Goal: Information Seeking & Learning: Compare options

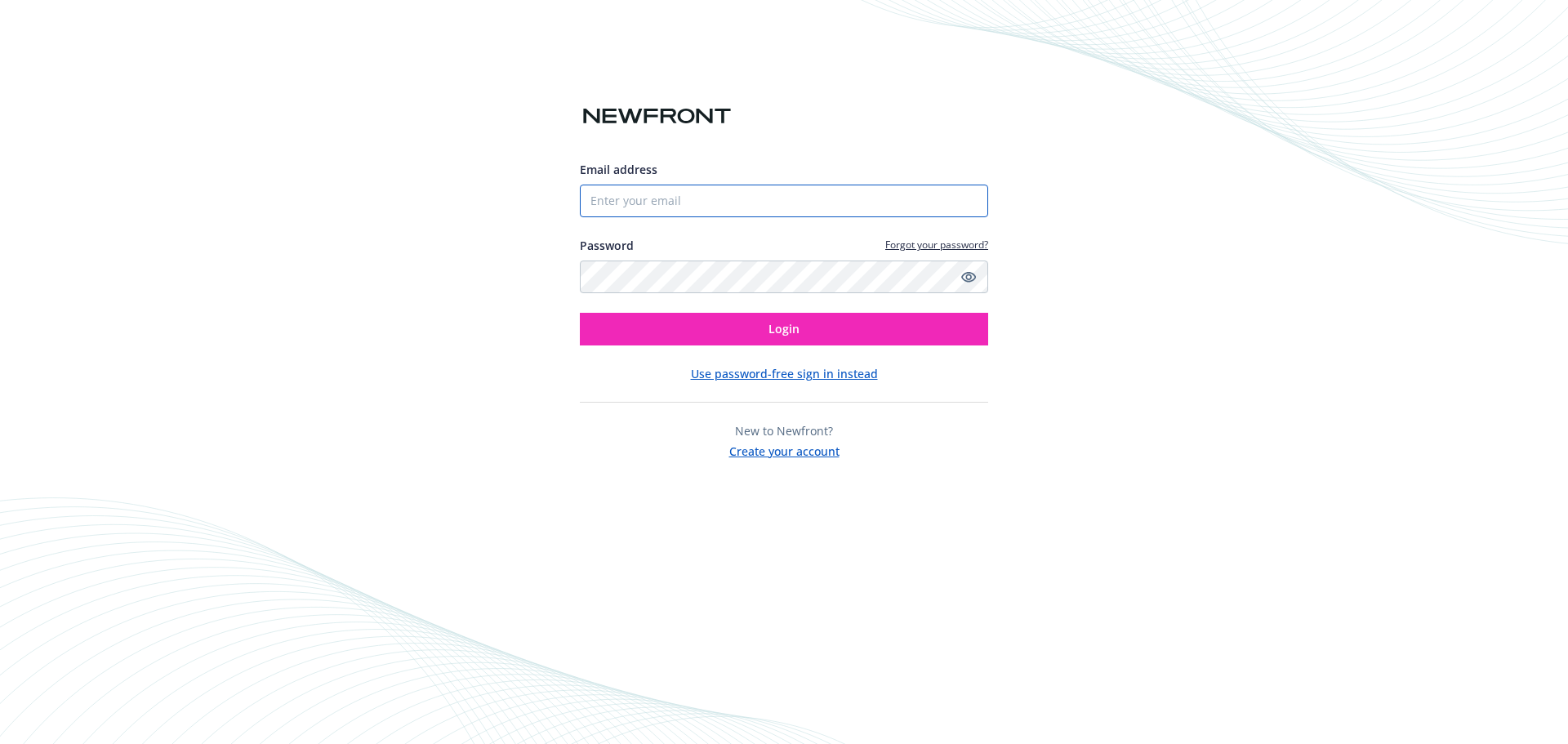
click at [657, 200] on input "Email address" at bounding box center [784, 201] width 408 height 33
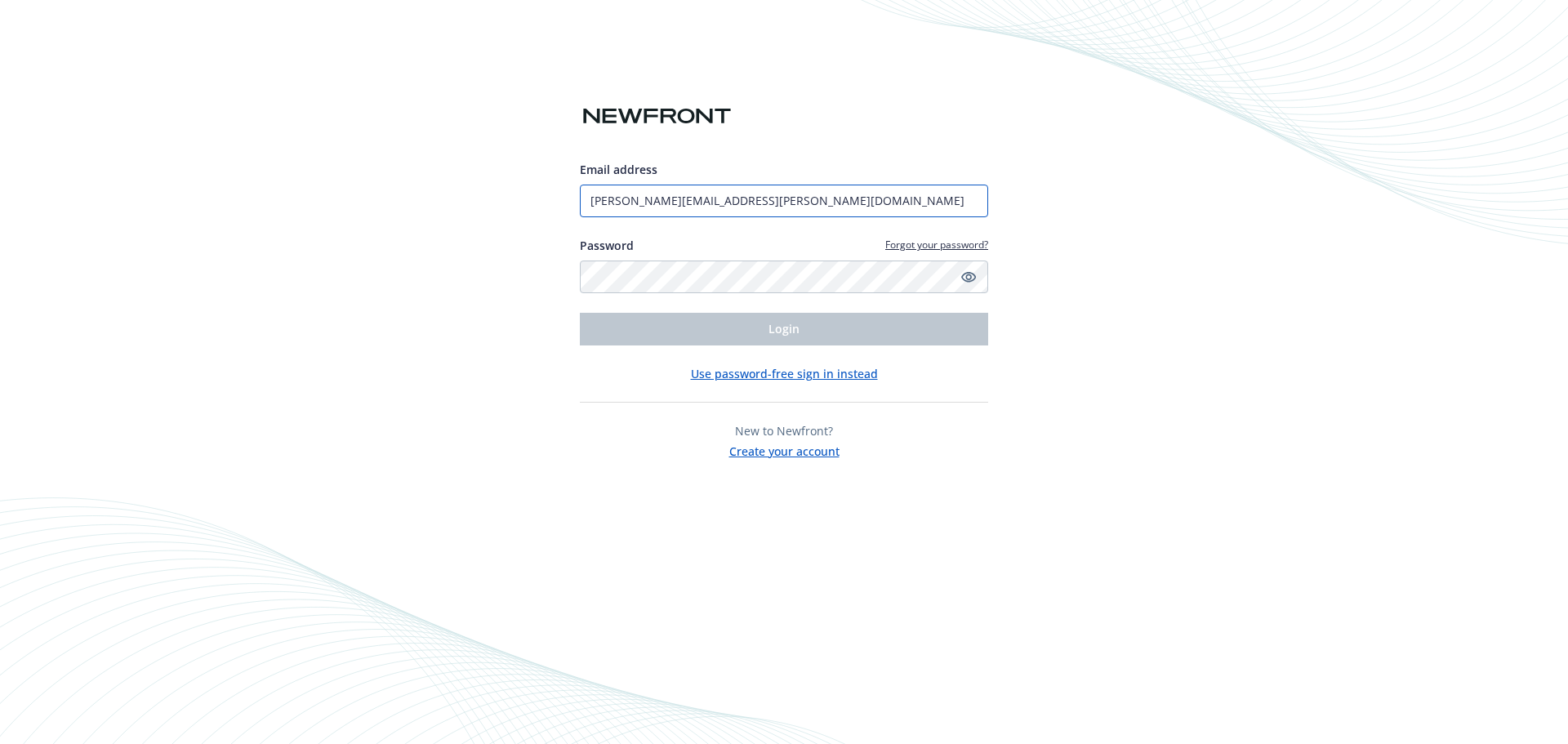
type input "[PERSON_NAME][EMAIL_ADDRESS][PERSON_NAME][DOMAIN_NAME]"
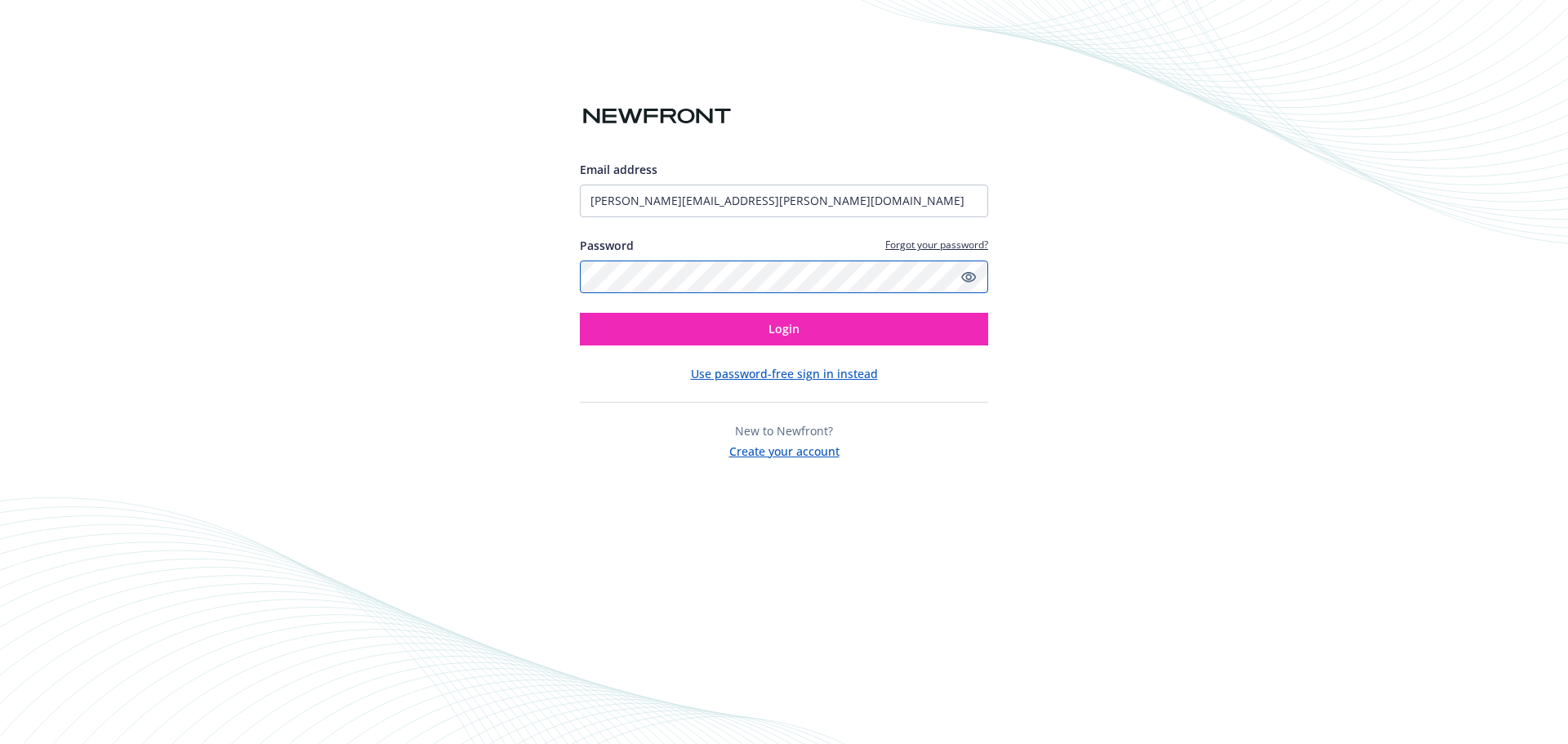
click at [580, 313] on button "Login" at bounding box center [784, 329] width 408 height 33
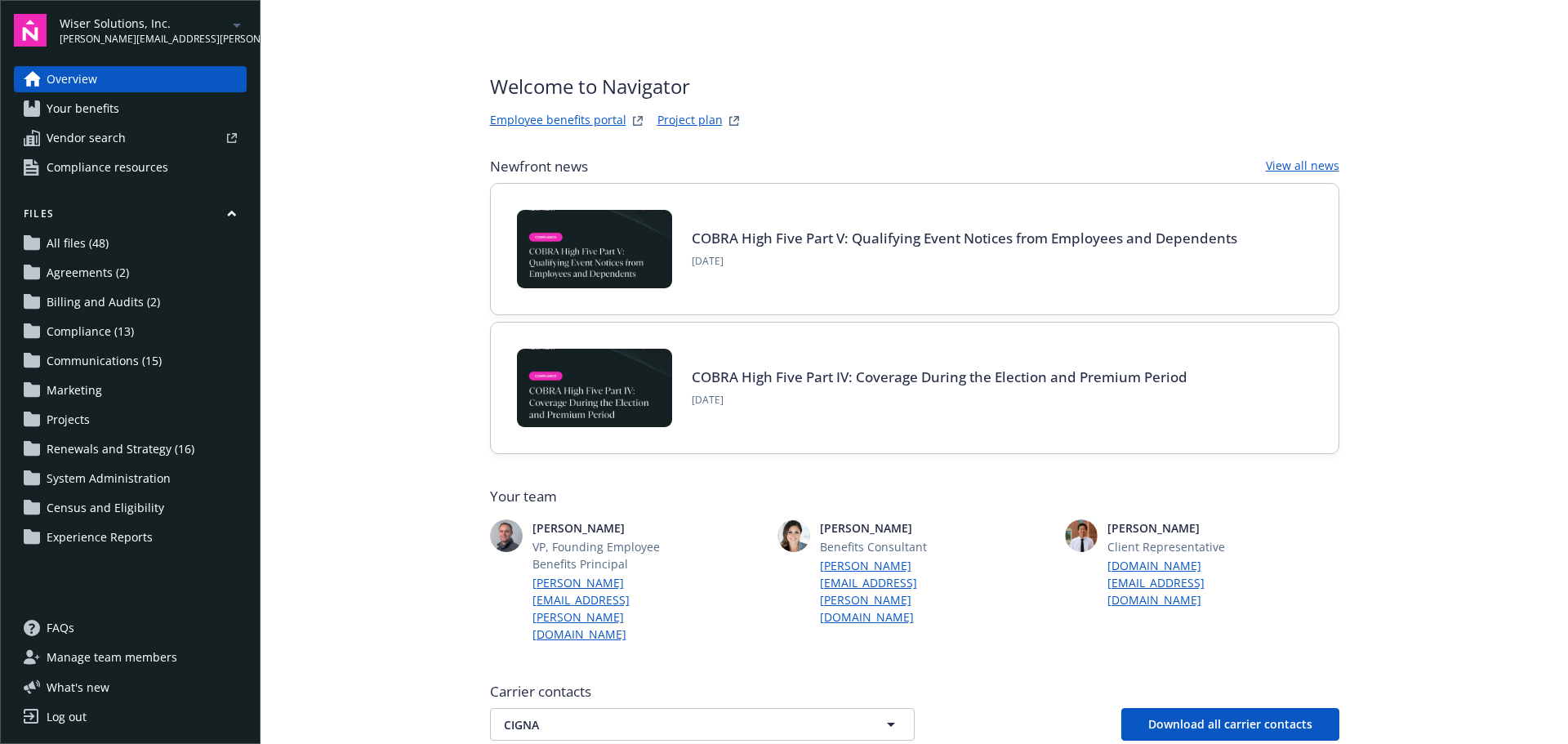
click at [168, 24] on span "Wiser Solutions, Inc." at bounding box center [143, 23] width 168 height 17
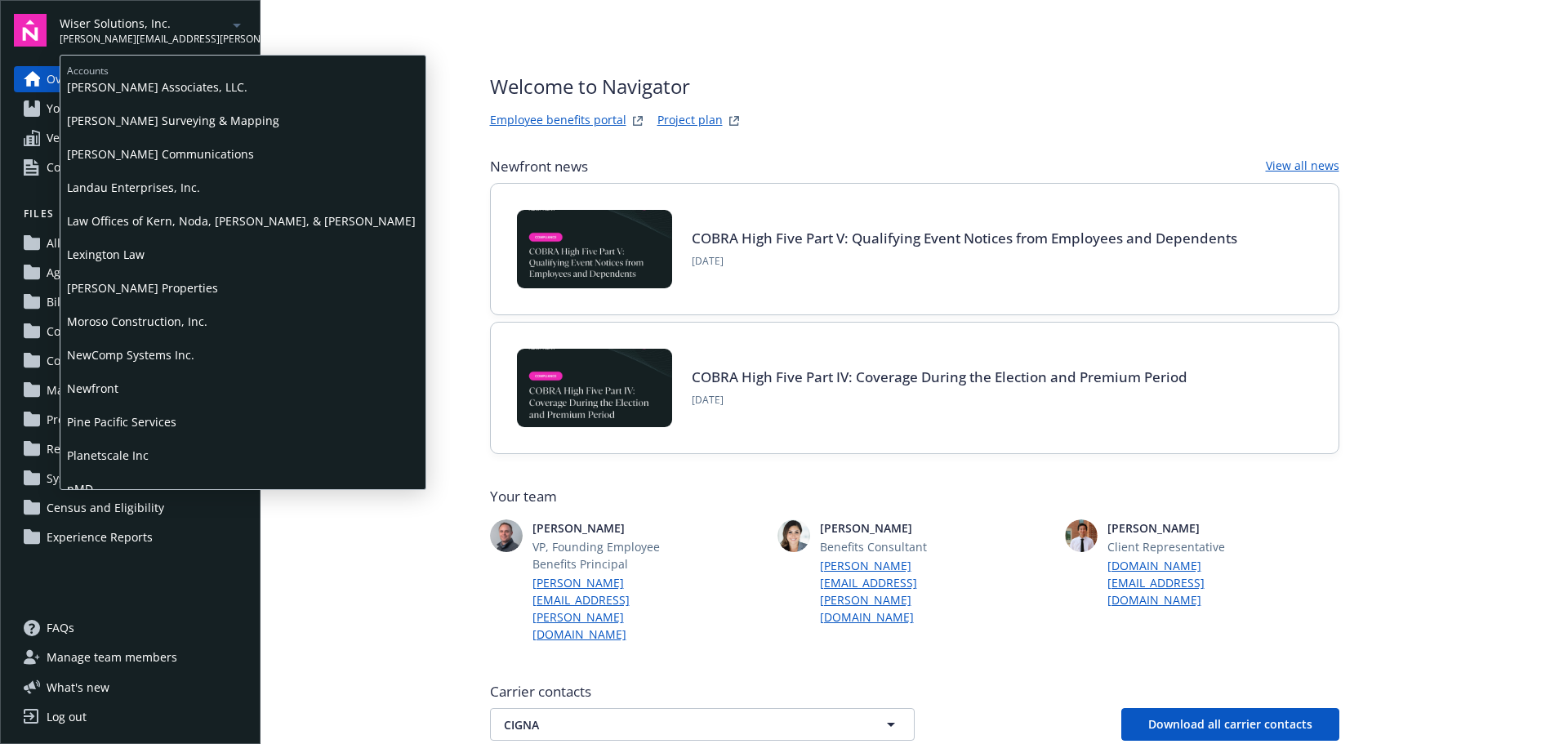
scroll to position [490, 0]
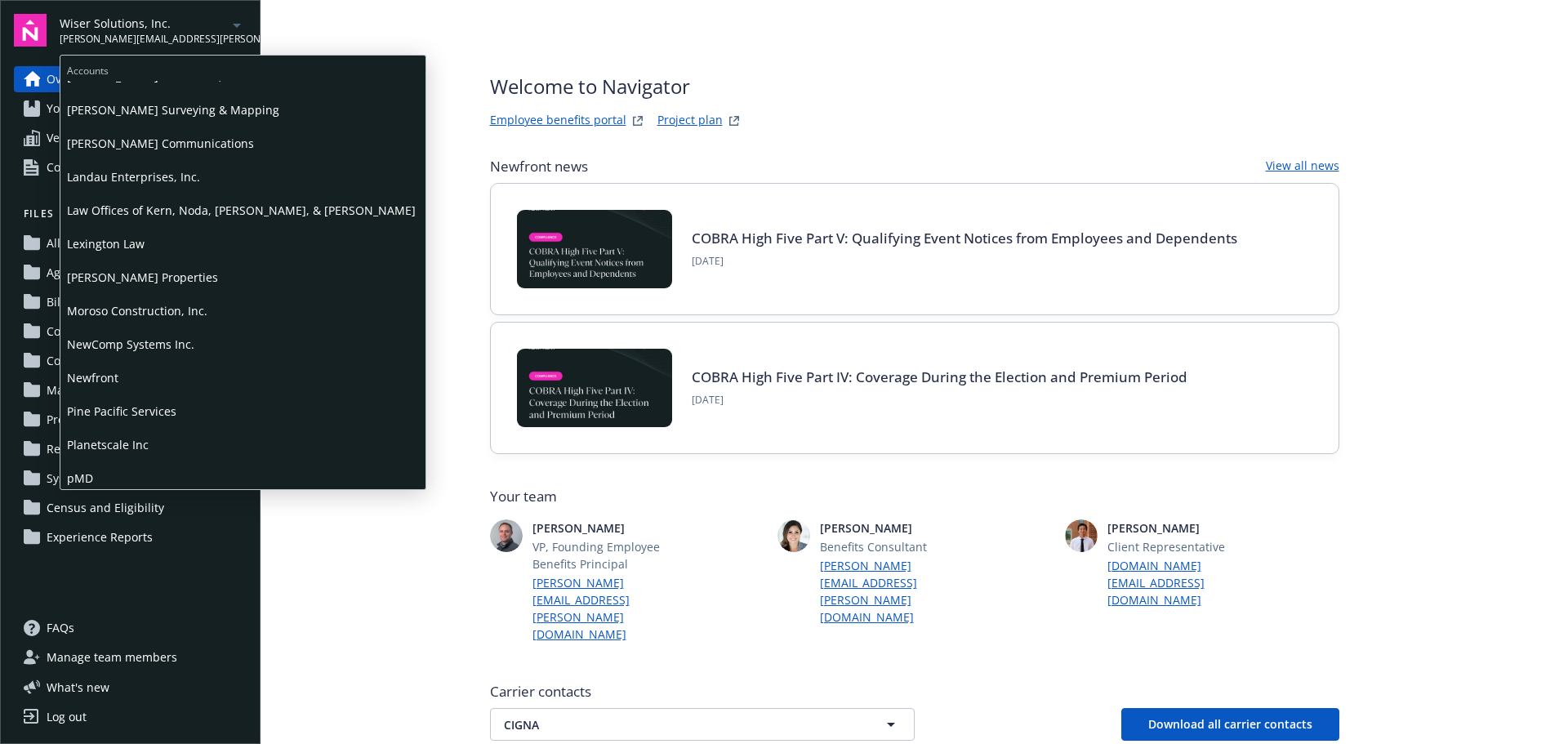
click at [125, 375] on span "Newfront" at bounding box center [243, 377] width 352 height 34
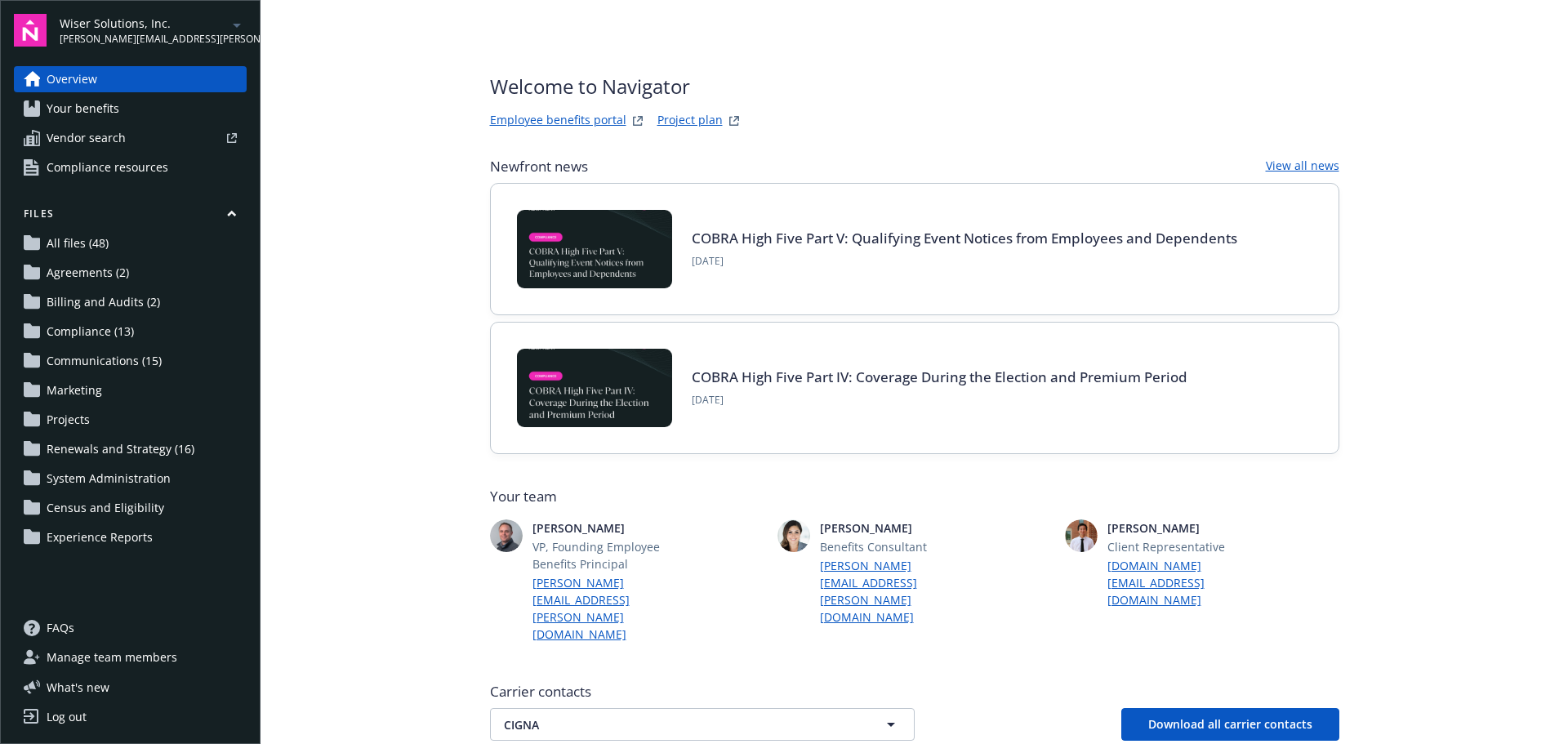
click at [146, 34] on span "[PERSON_NAME][EMAIL_ADDRESS][PERSON_NAME][DOMAIN_NAME]" at bounding box center [143, 39] width 168 height 15
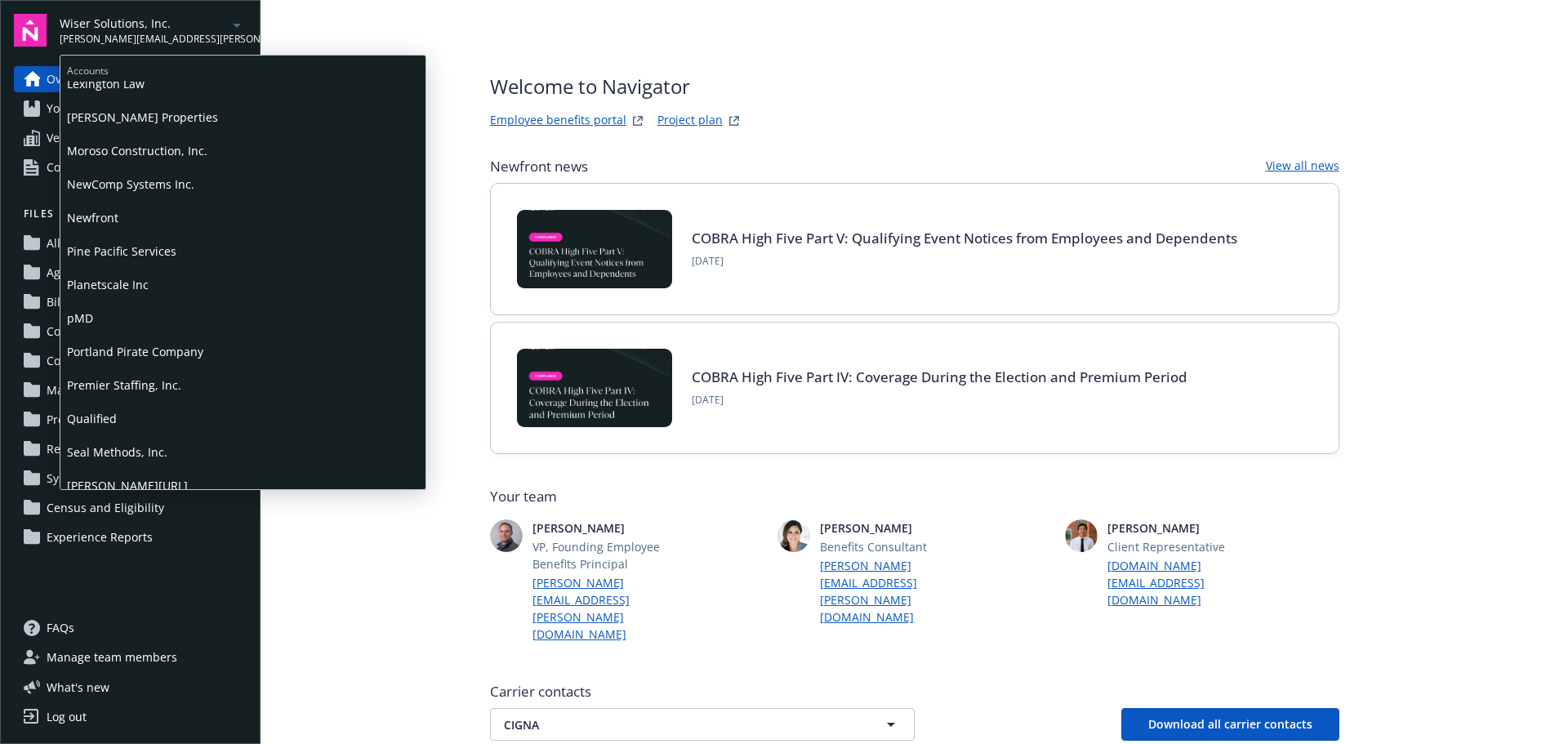
scroll to position [654, 0]
click at [104, 414] on span "Qualified" at bounding box center [243, 415] width 352 height 34
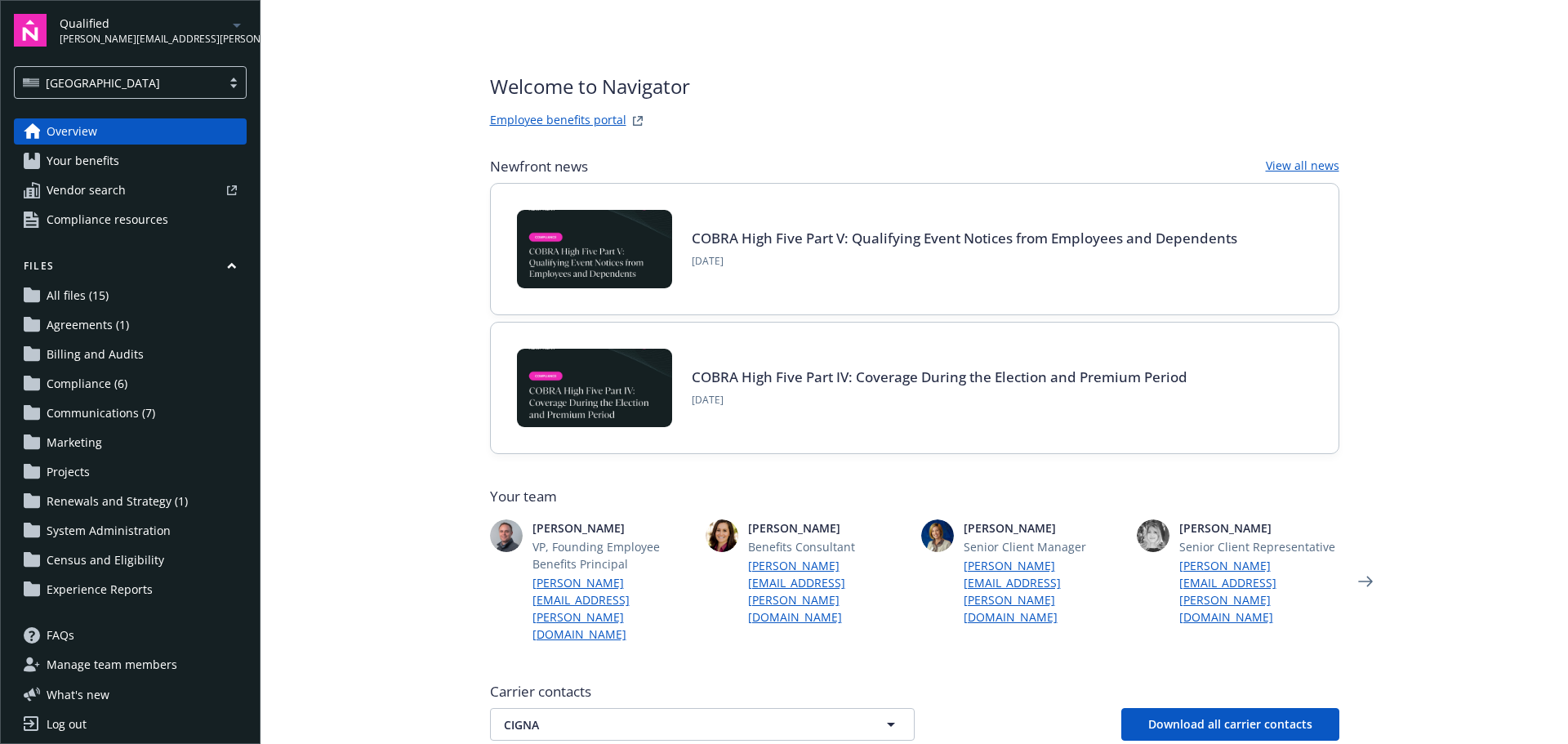
click at [108, 502] on span "Renewals and Strategy (1)" at bounding box center [117, 501] width 141 height 26
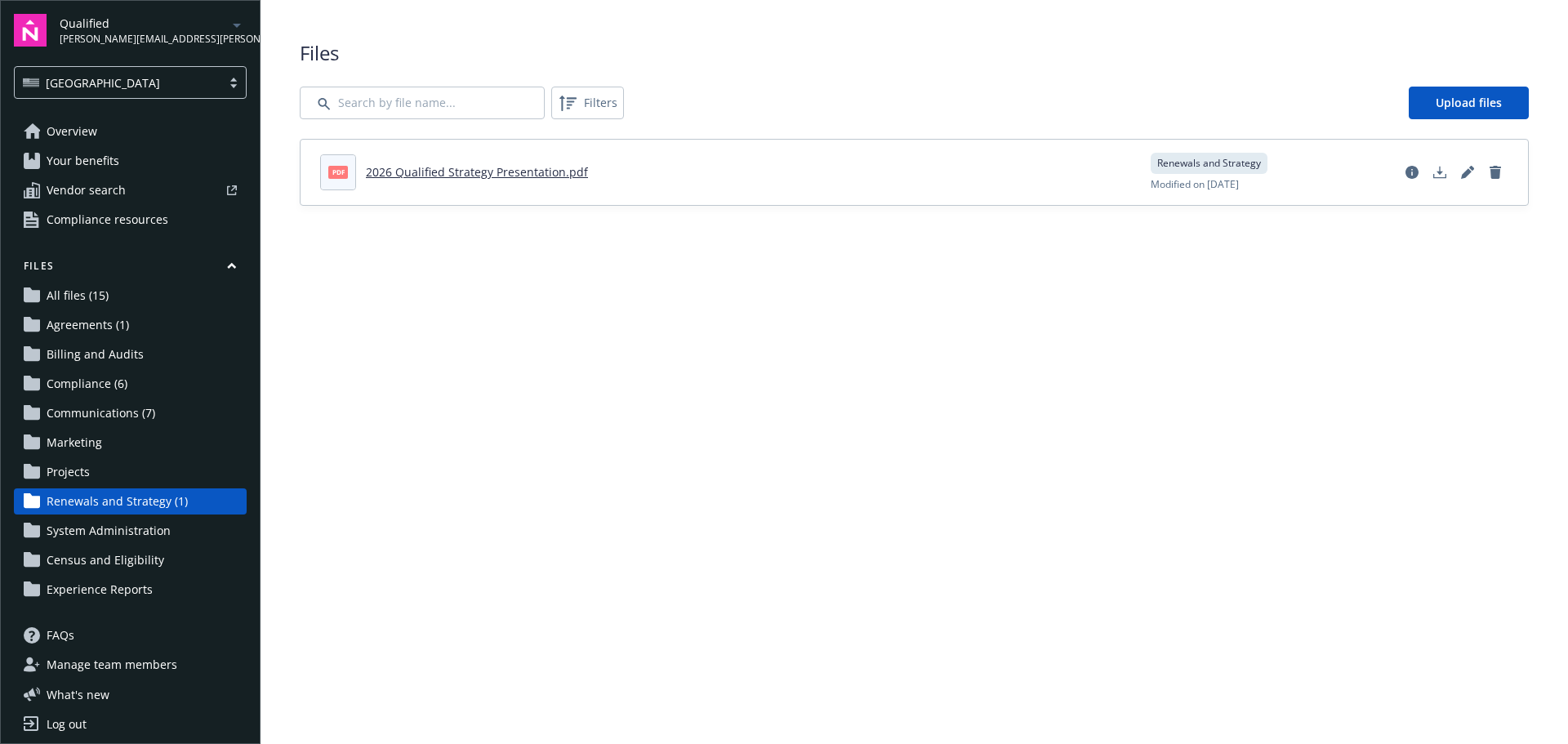
click at [93, 330] on span "Agreements (1)" at bounding box center [88, 325] width 83 height 26
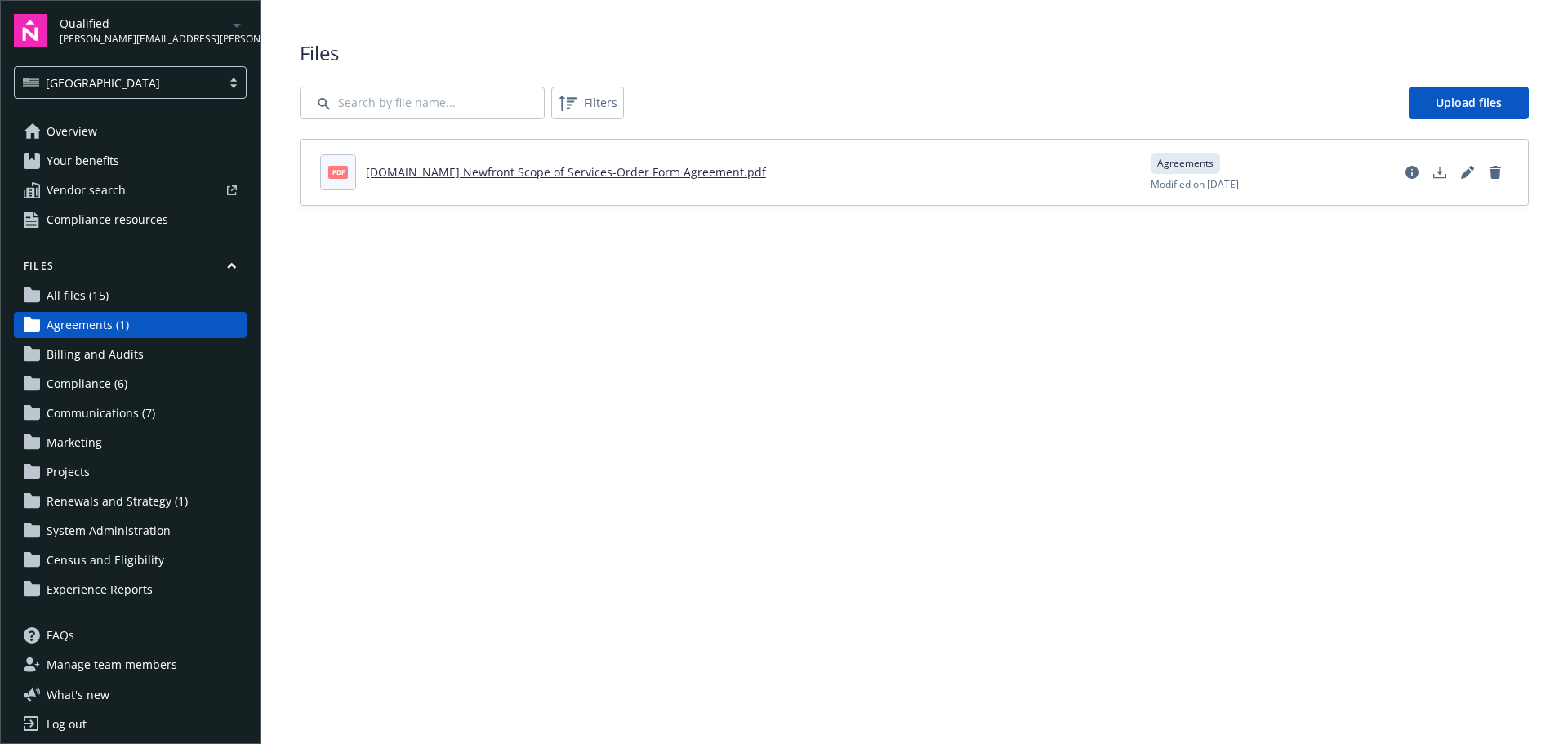
click at [88, 136] on span "Overview" at bounding box center [71, 132] width 51 height 26
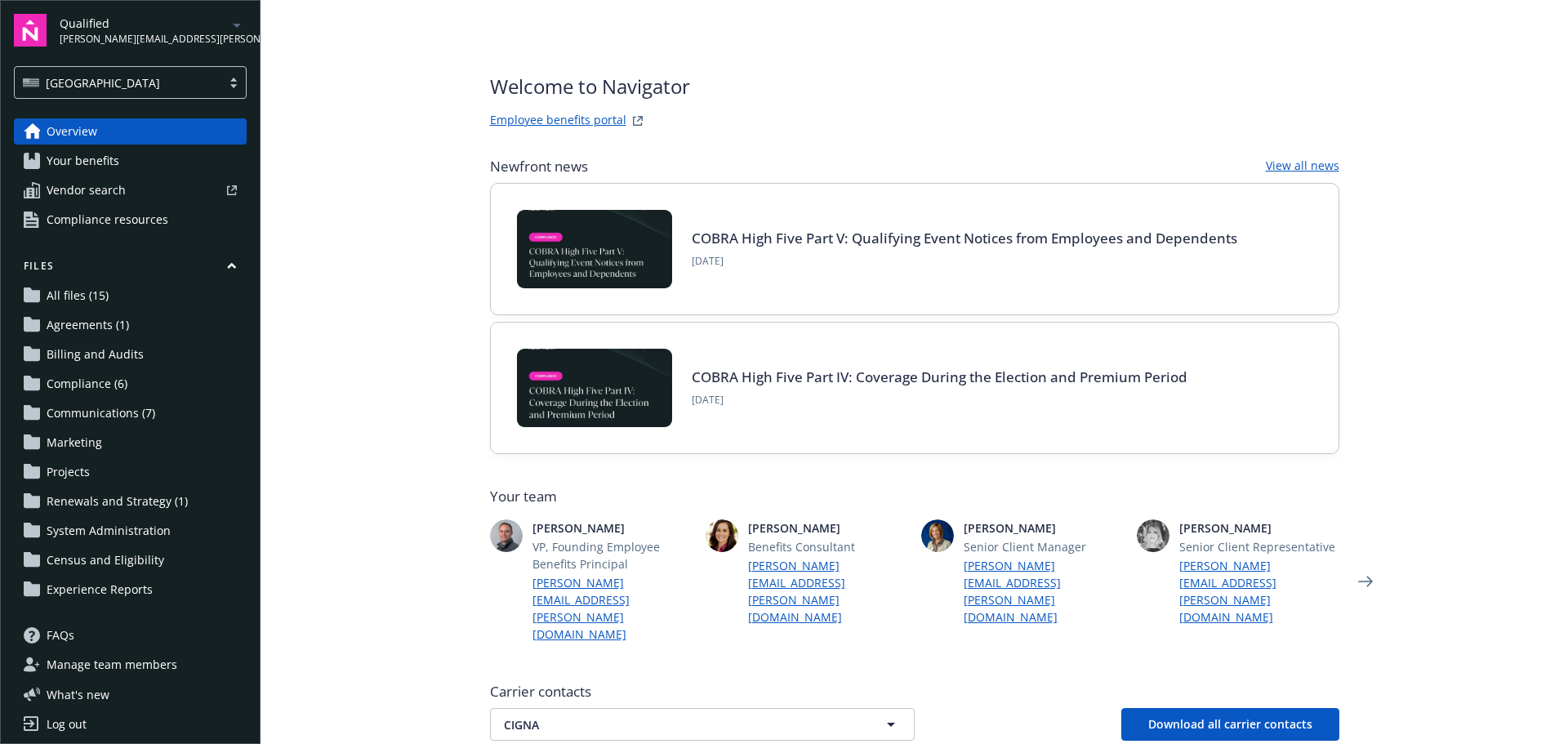
click at [145, 328] on link "Agreements (1)" at bounding box center [130, 325] width 232 height 26
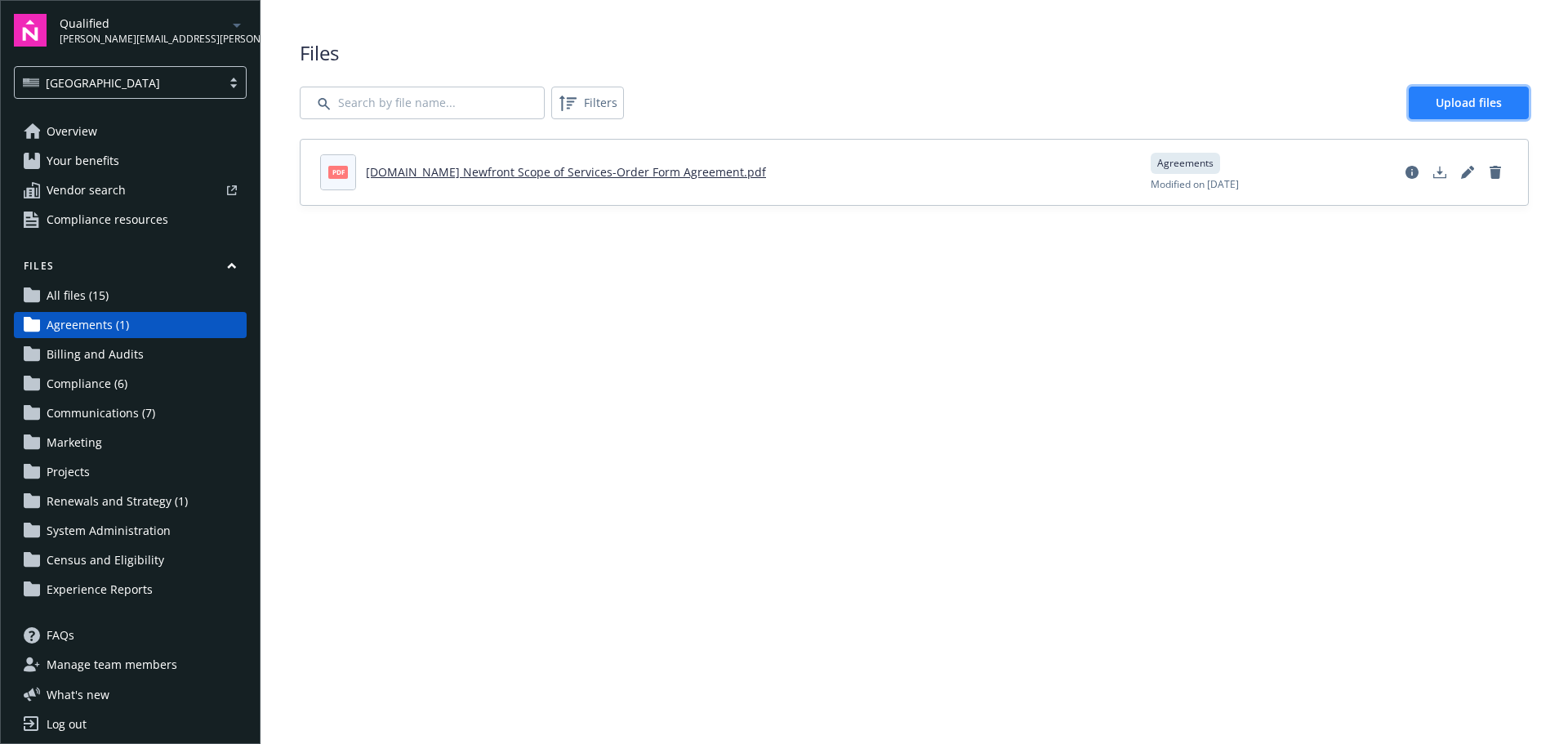
click at [1478, 102] on span "Upload files" at bounding box center [1468, 102] width 66 height 16
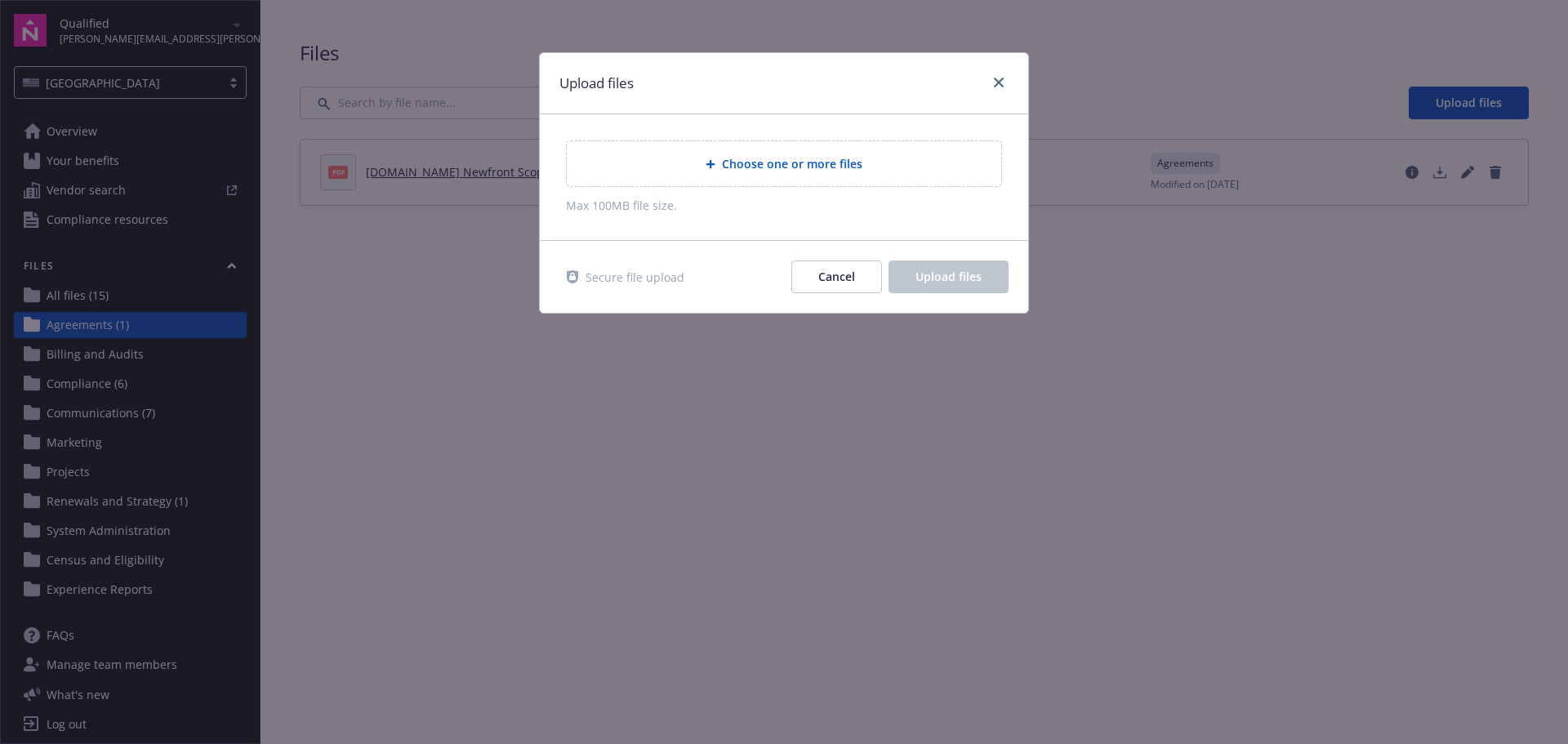
click at [773, 169] on span "Choose one or more files" at bounding box center [792, 164] width 140 height 17
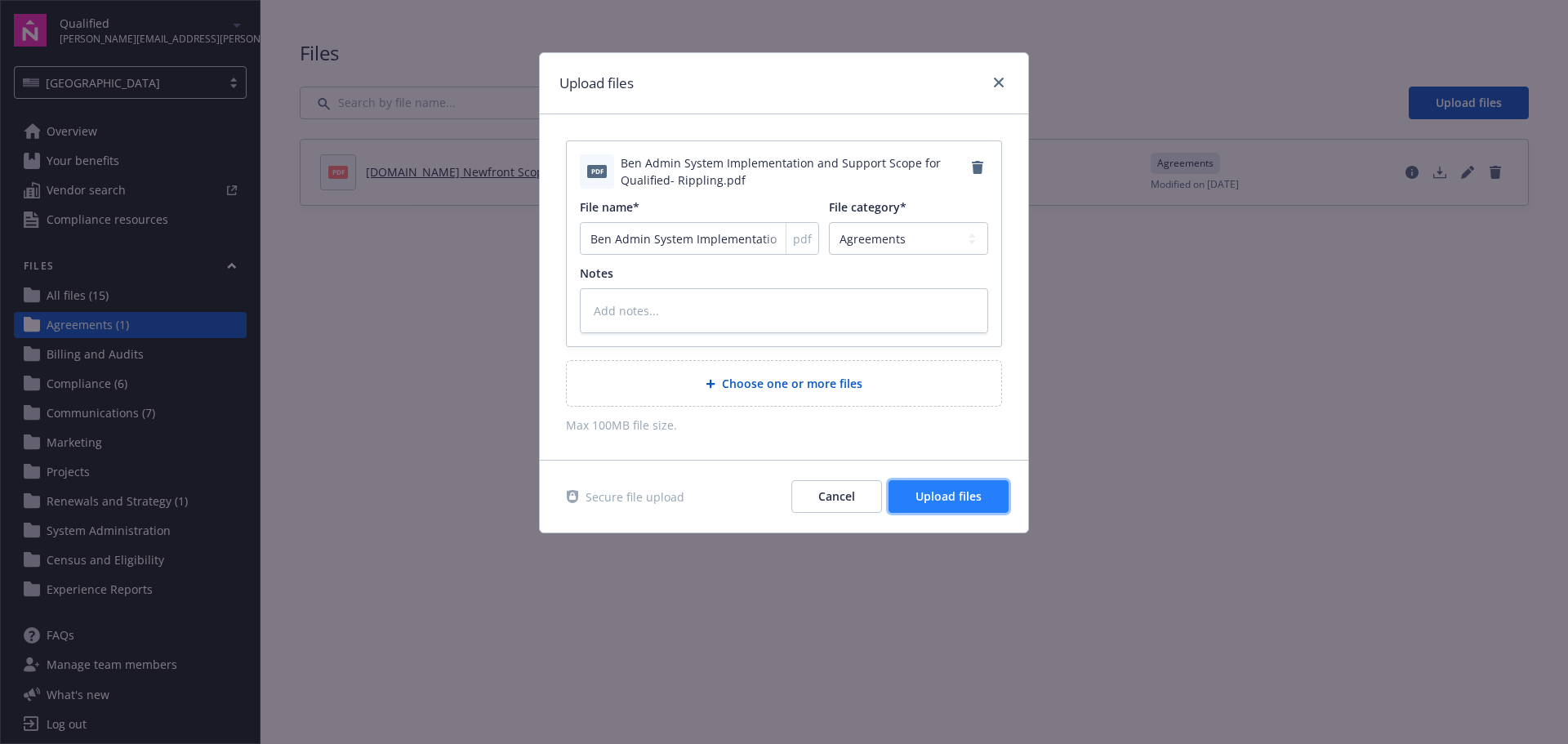
click at [966, 487] on button "Upload files" at bounding box center [948, 497] width 120 height 33
type textarea "x"
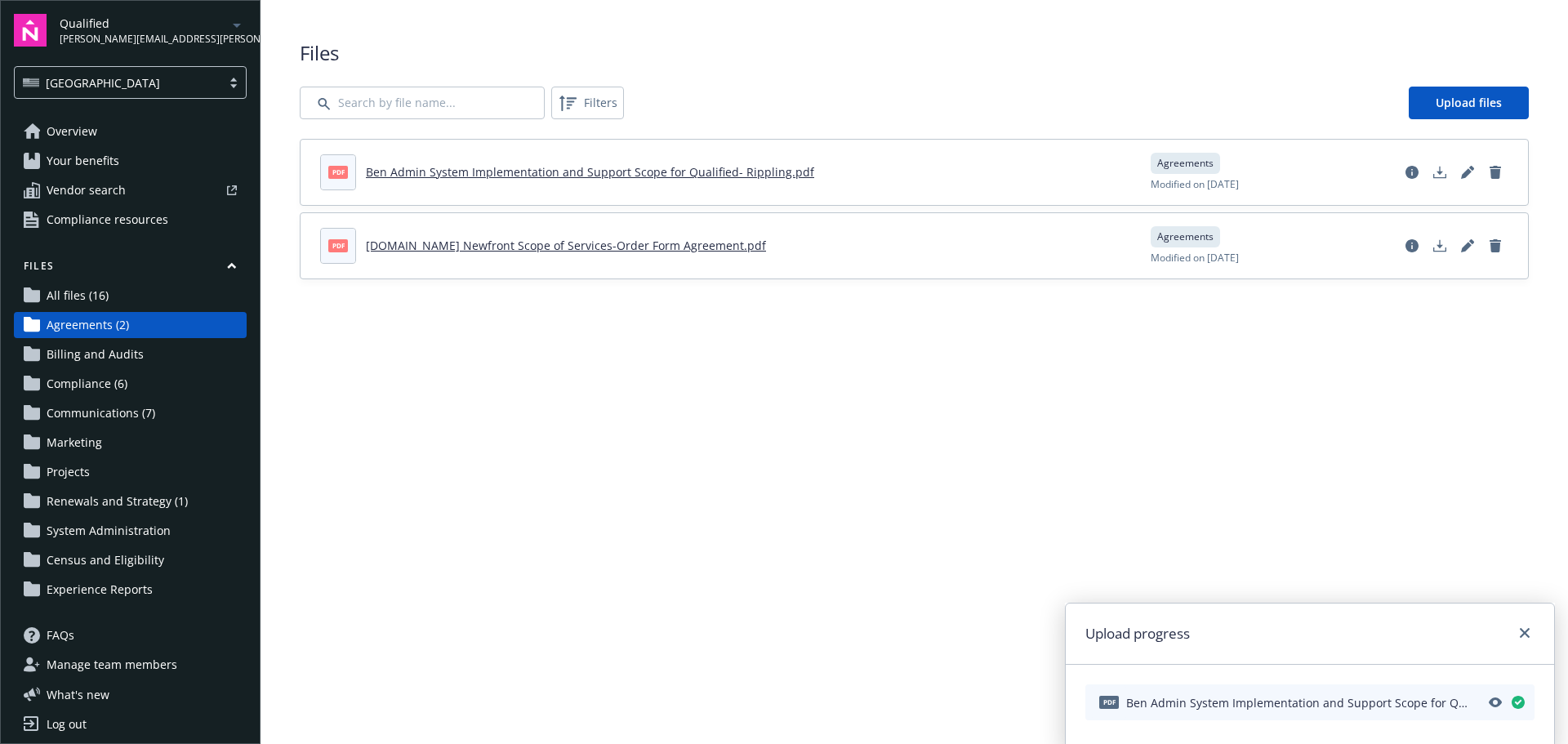
click at [644, 171] on link "Ben Admin System Implementation and Support Scope for Qualified- Rippling.pdf" at bounding box center [590, 172] width 448 height 16
click at [1523, 637] on icon "close" at bounding box center [1524, 633] width 9 height 9
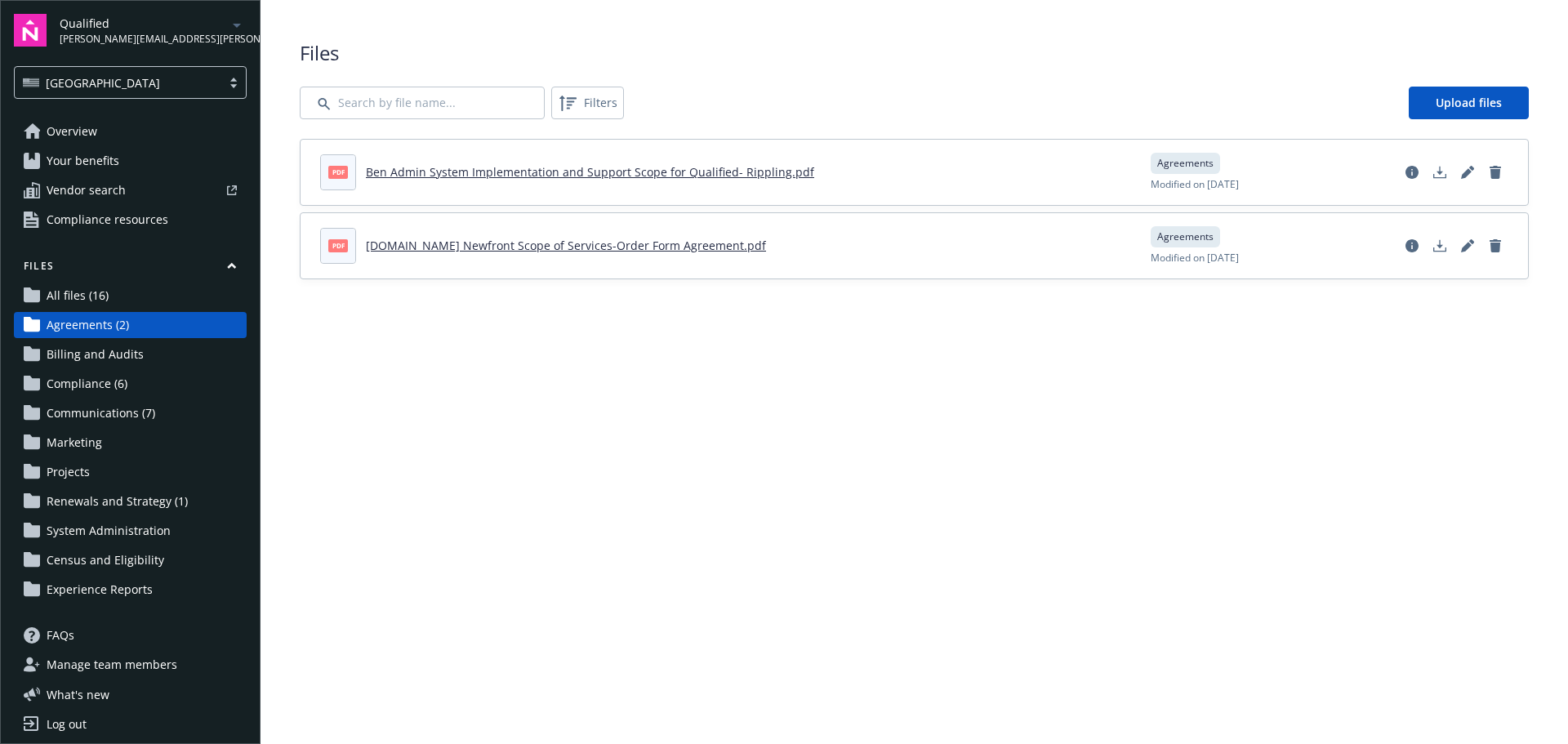
click at [89, 29] on span "Qualified" at bounding box center [143, 23] width 168 height 17
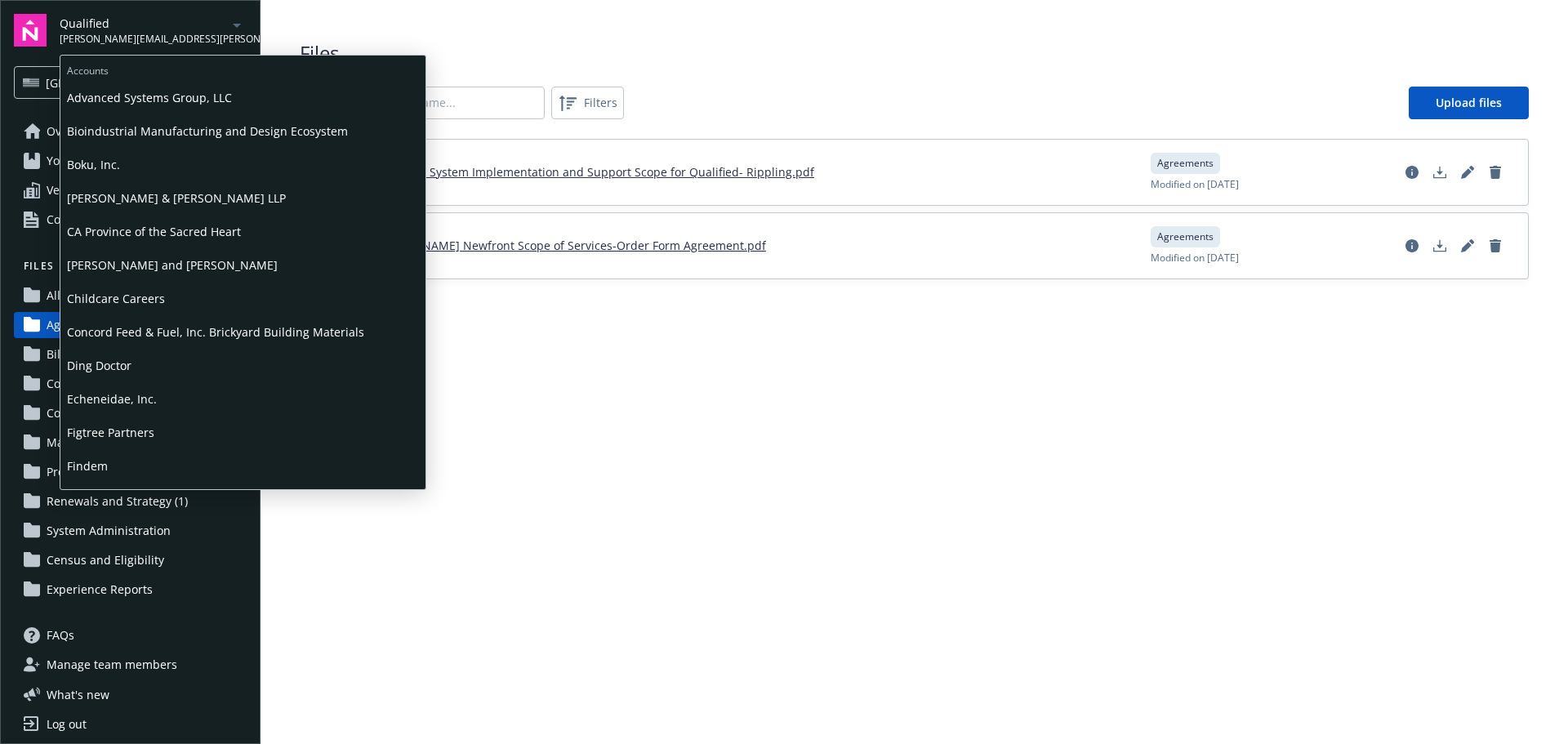
click at [89, 29] on span "Qualified" at bounding box center [143, 23] width 168 height 17
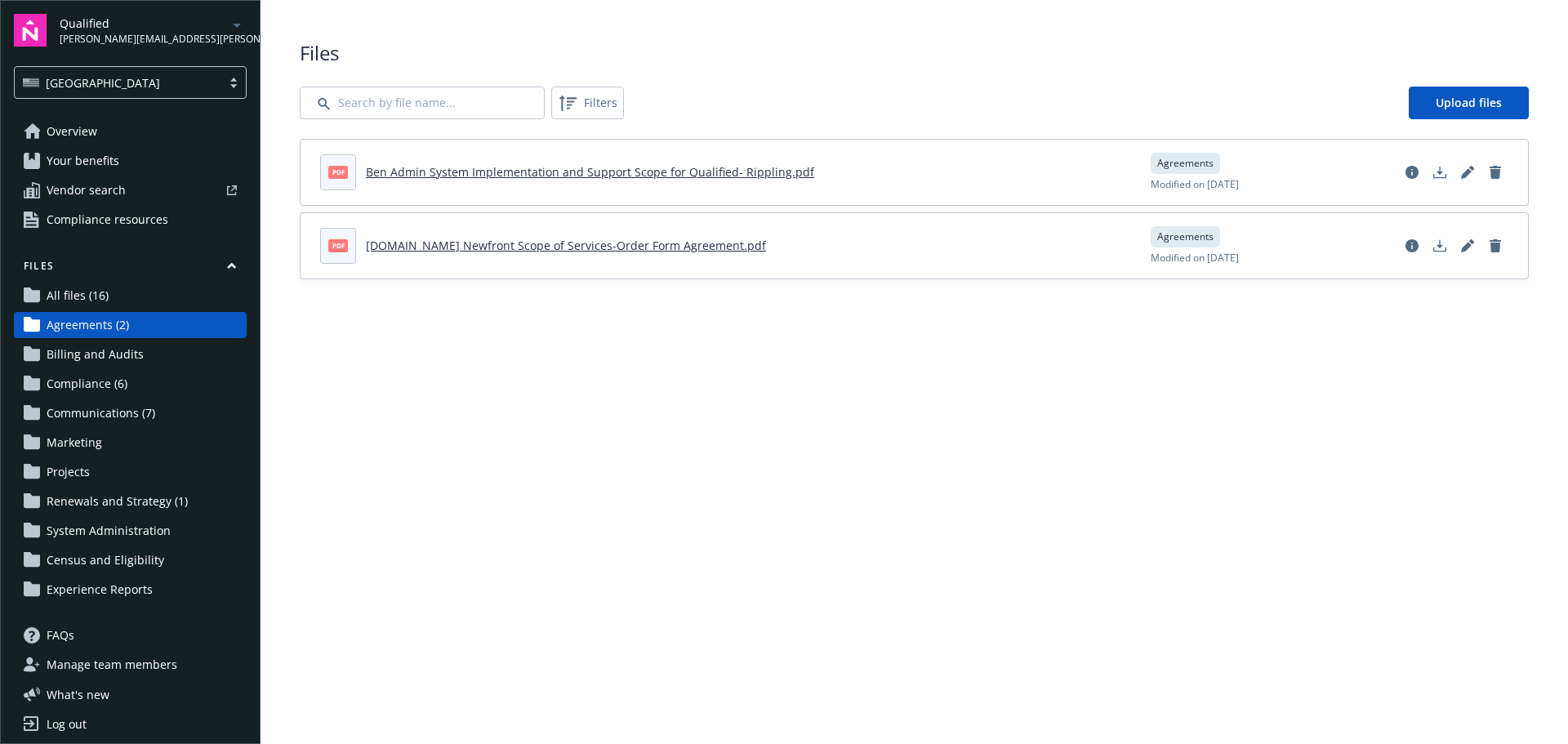
click at [72, 125] on span "Overview" at bounding box center [71, 132] width 51 height 26
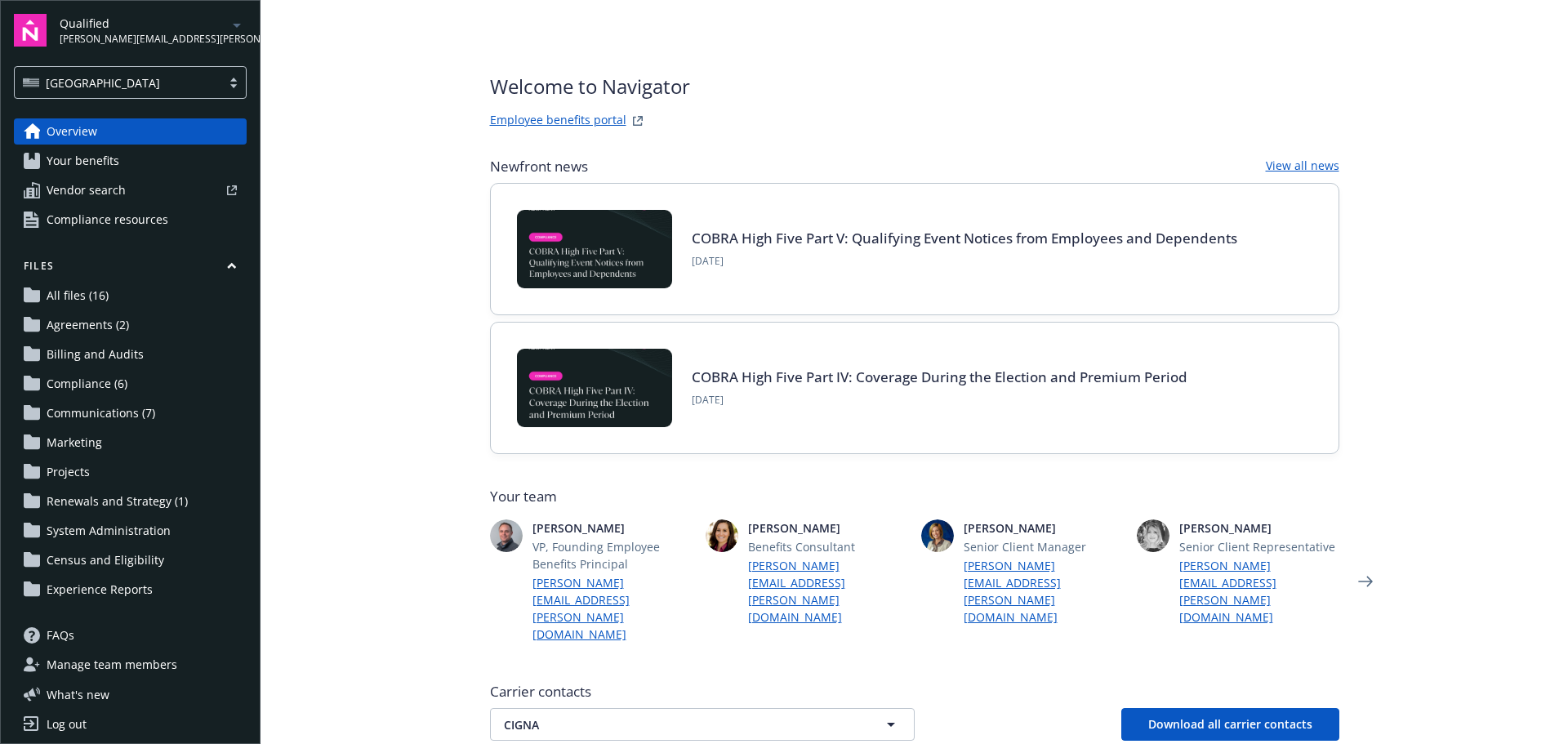
click at [221, 86] on div at bounding box center [233, 82] width 24 height 13
click at [297, 98] on main "Welcome to Navigator Employee benefits portal Newfront news View all news COBRA…" at bounding box center [914, 372] width 1307 height 744
click at [1364, 566] on icon "Next" at bounding box center [1365, 582] width 26 height 33
click at [454, 566] on icon "Previous" at bounding box center [464, 582] width 26 height 33
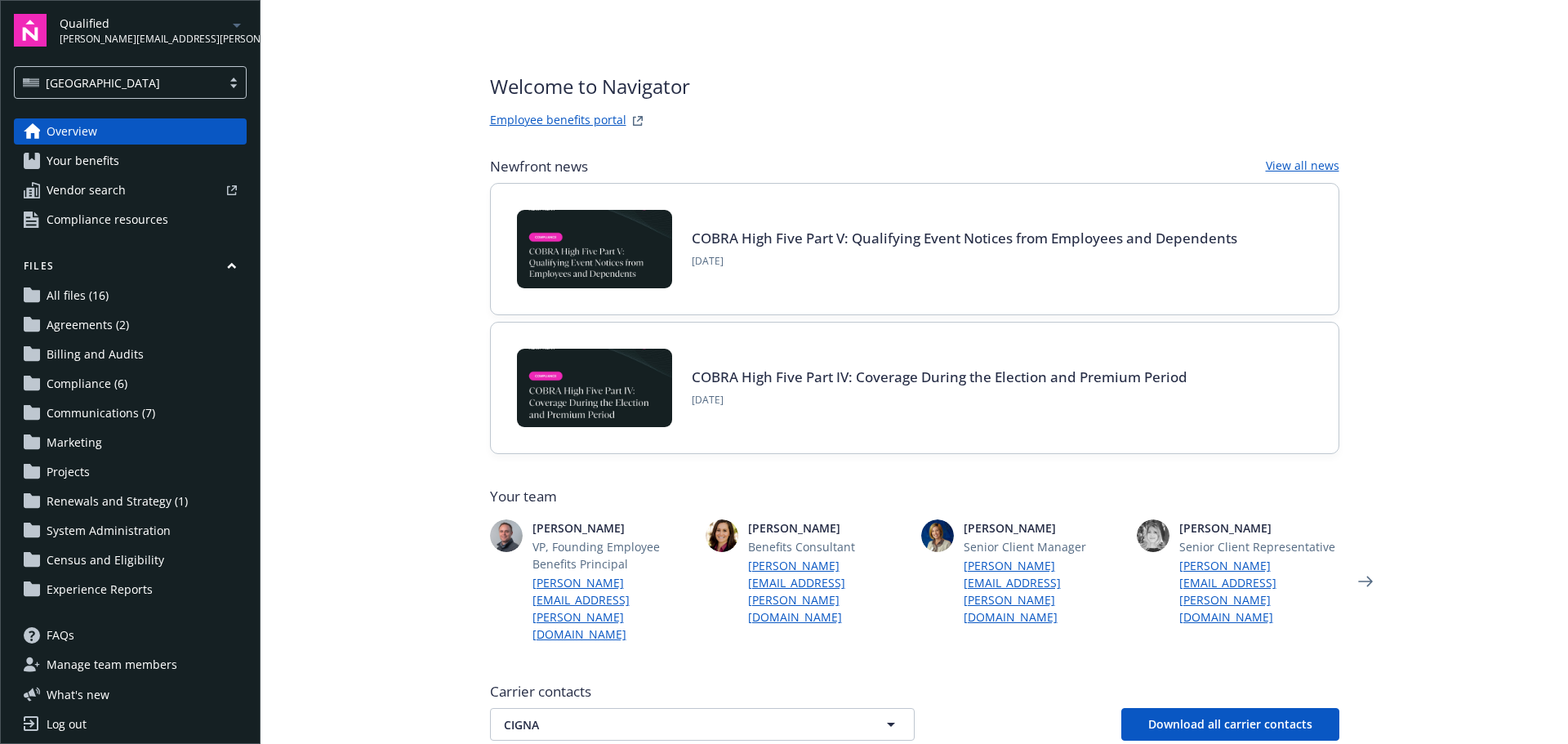
click at [88, 325] on span "Agreements (2)" at bounding box center [88, 325] width 83 height 26
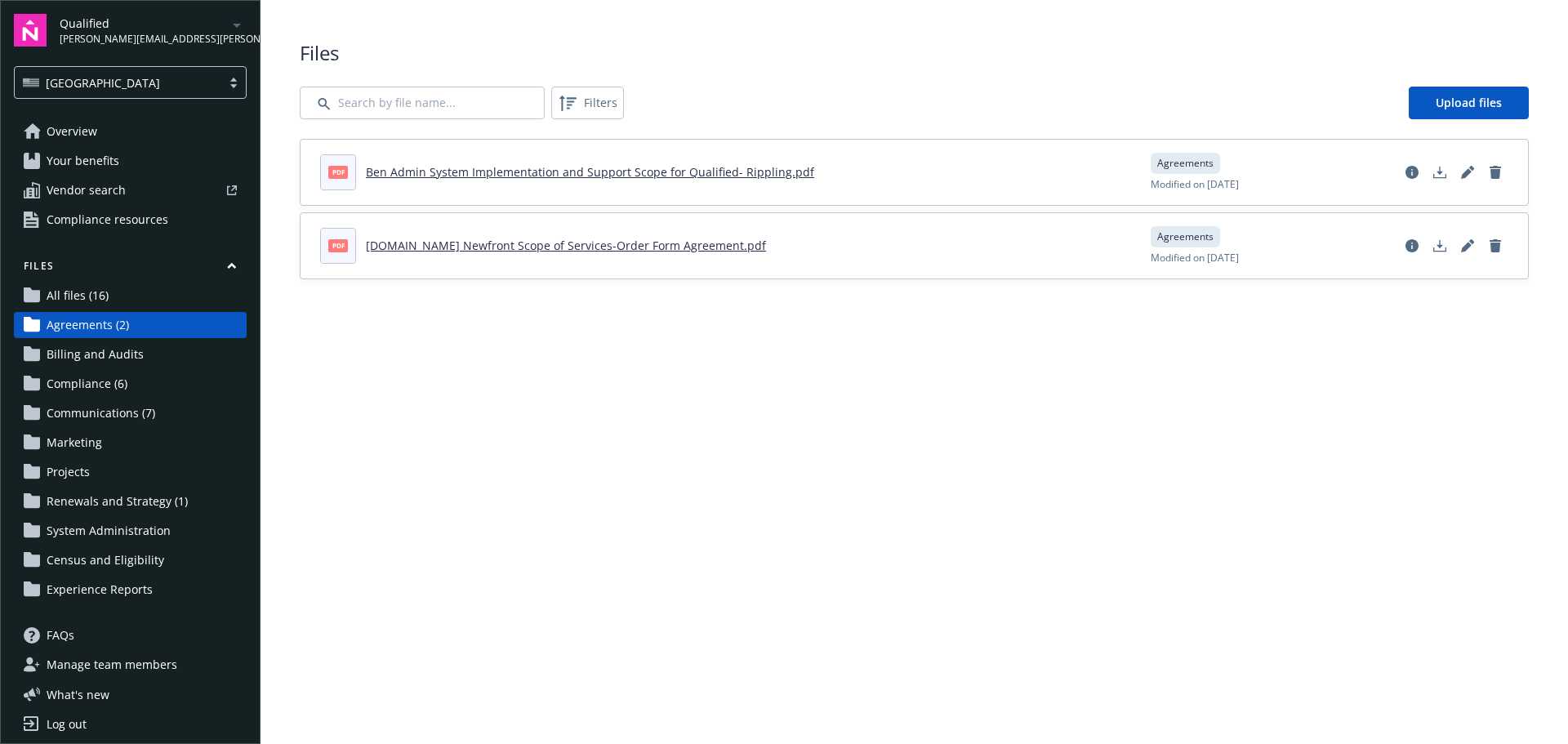
click at [501, 172] on link "Ben Admin System Implementation and Support Scope for Qualified- Rippling.pdf" at bounding box center [590, 172] width 448 height 16
click at [126, 503] on span "Renewals and Strategy (1)" at bounding box center [117, 501] width 141 height 26
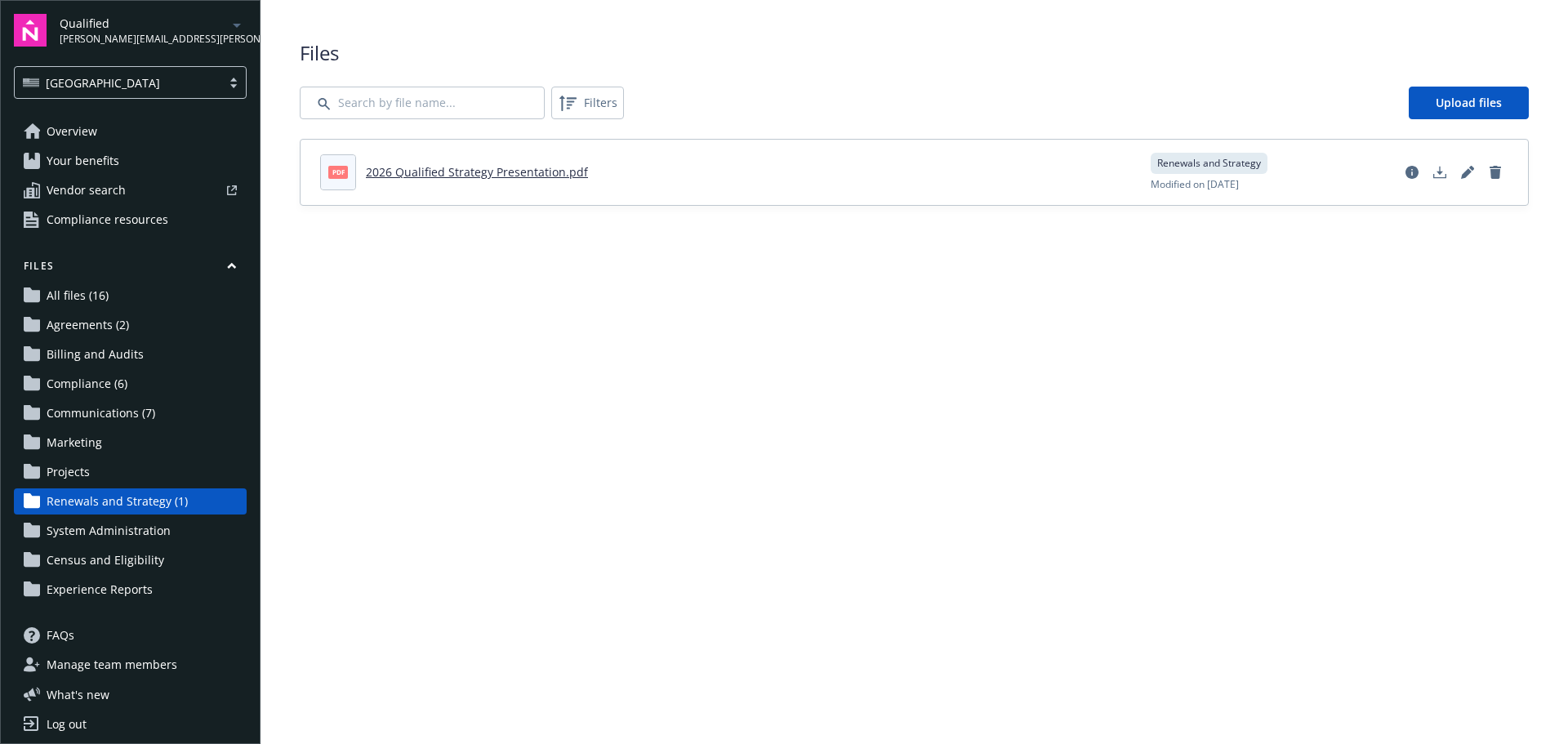
click at [464, 177] on link "2026 Qualified Strategy Presentation.pdf" at bounding box center [477, 172] width 222 height 16
click at [87, 125] on span "Overview" at bounding box center [71, 132] width 51 height 26
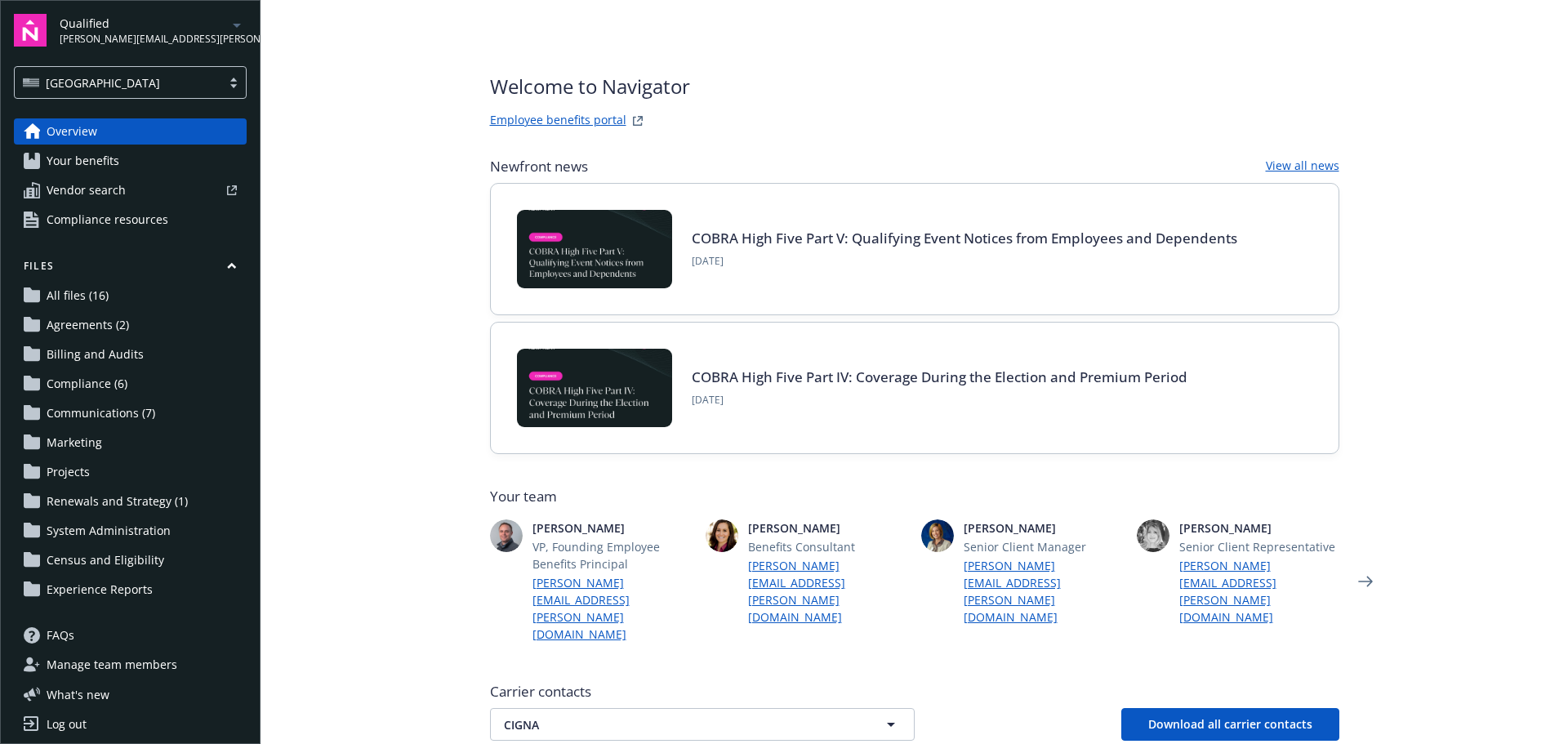
click at [98, 182] on span "Vendor search" at bounding box center [86, 190] width 79 height 26
click at [111, 162] on span "Your benefits" at bounding box center [83, 161] width 72 height 26
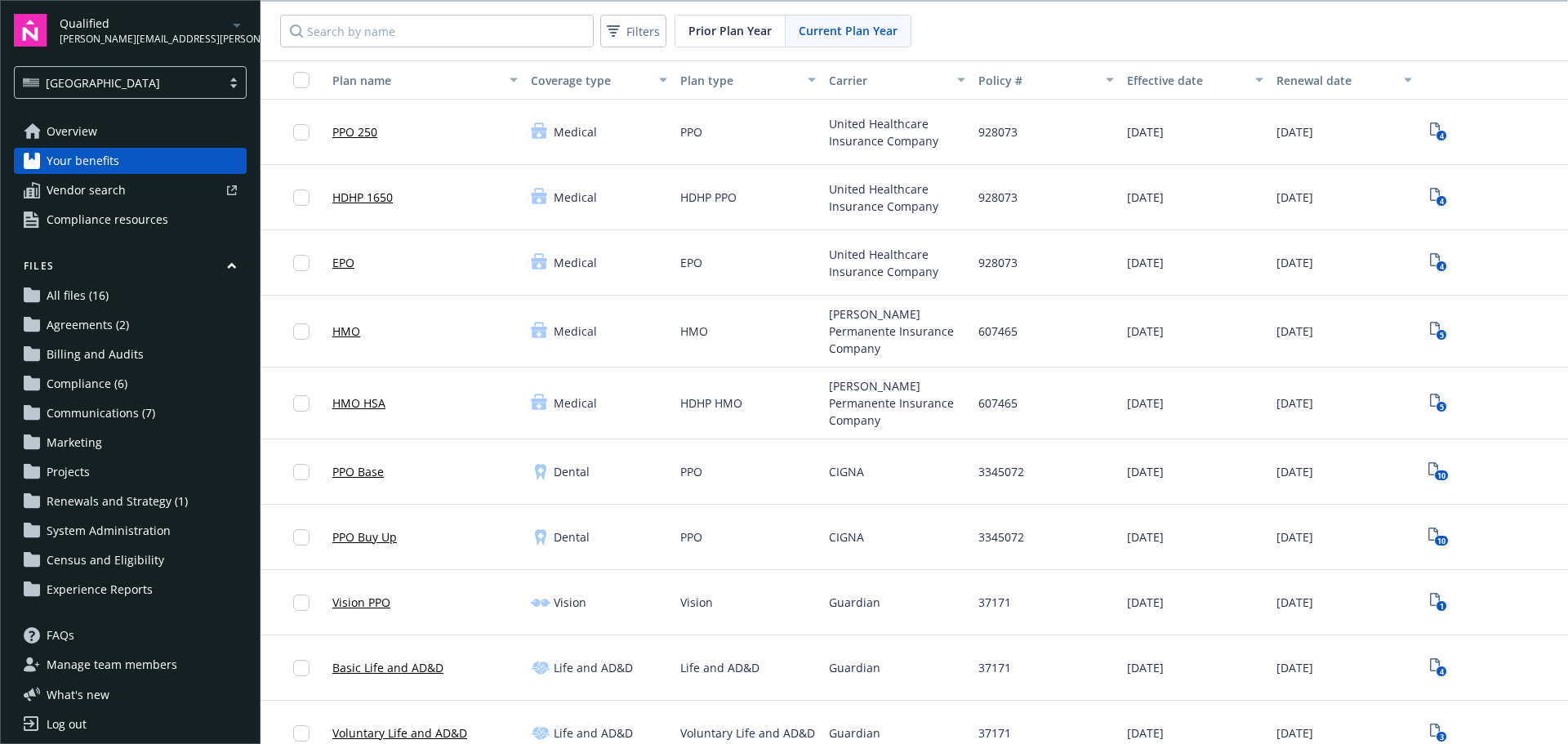
click at [86, 132] on span "Overview" at bounding box center [71, 132] width 51 height 26
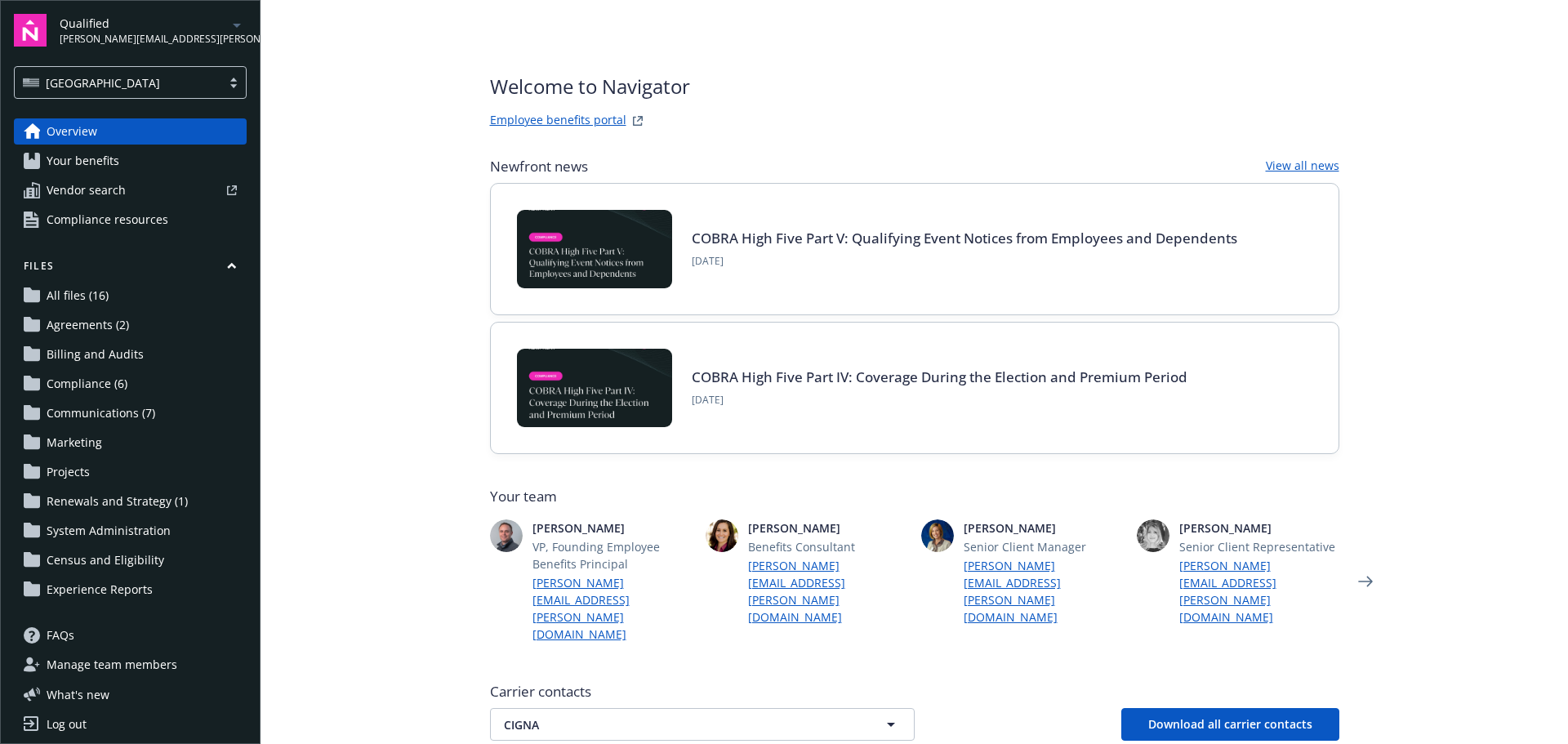
click at [503, 124] on link "Employee benefits portal" at bounding box center [558, 121] width 136 height 20
click at [100, 503] on span "Renewals and Strategy (1)" at bounding box center [117, 501] width 141 height 26
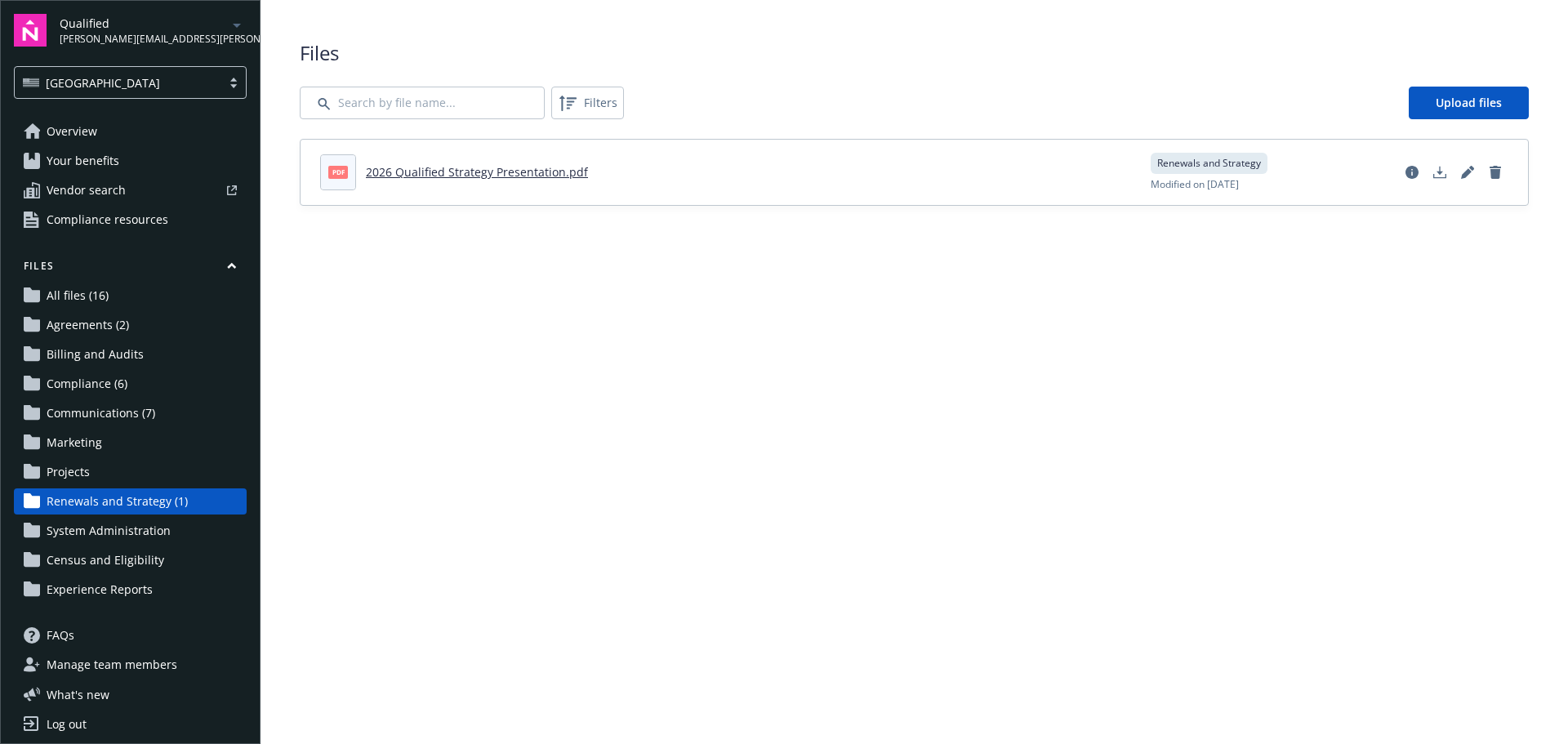
click at [522, 170] on link "2026 Qualified Strategy Presentation.pdf" at bounding box center [477, 172] width 222 height 16
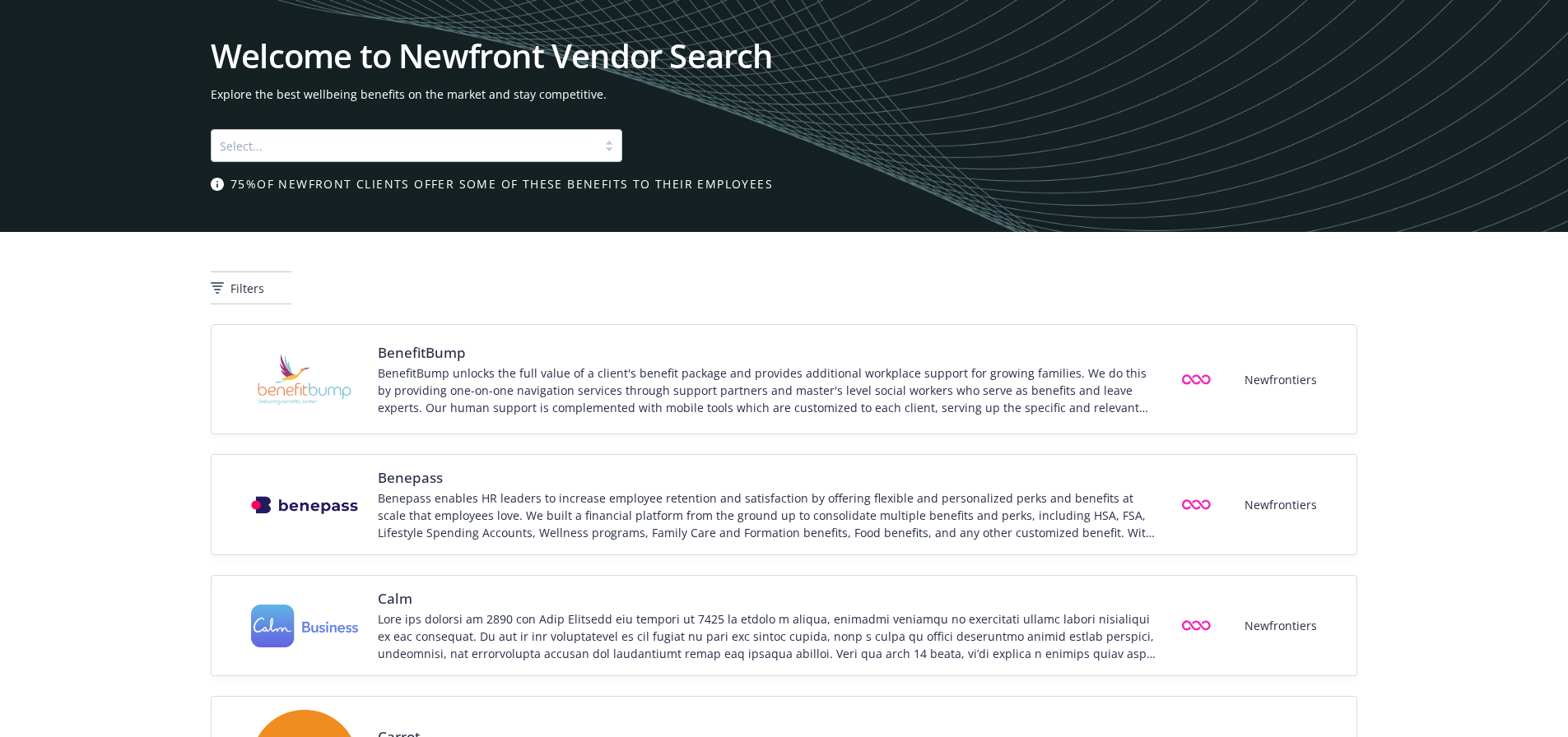
click at [555, 147] on div "Select..." at bounding box center [416, 146] width 411 height 33
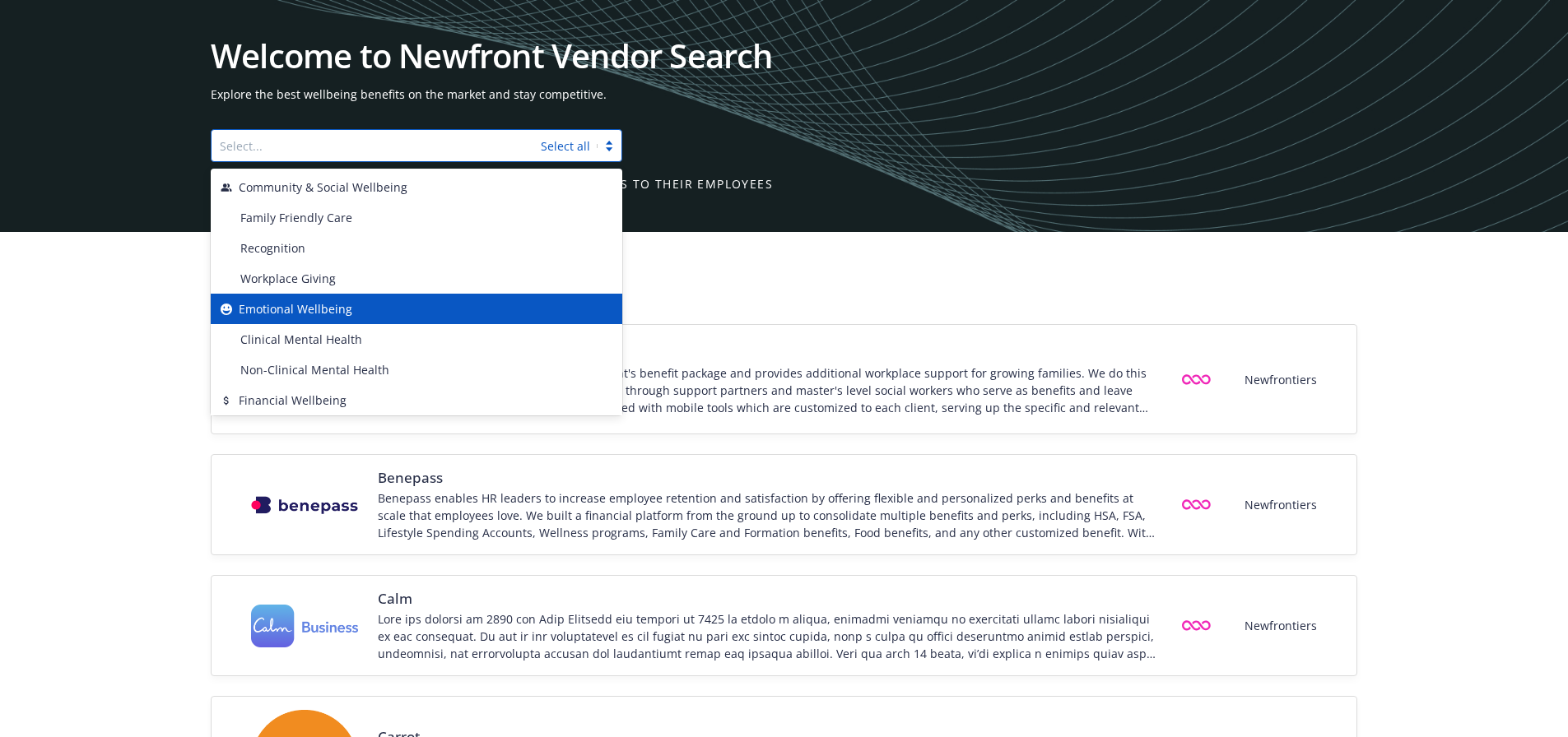
click at [334, 304] on span "Emotional Wellbeing" at bounding box center [295, 309] width 114 height 17
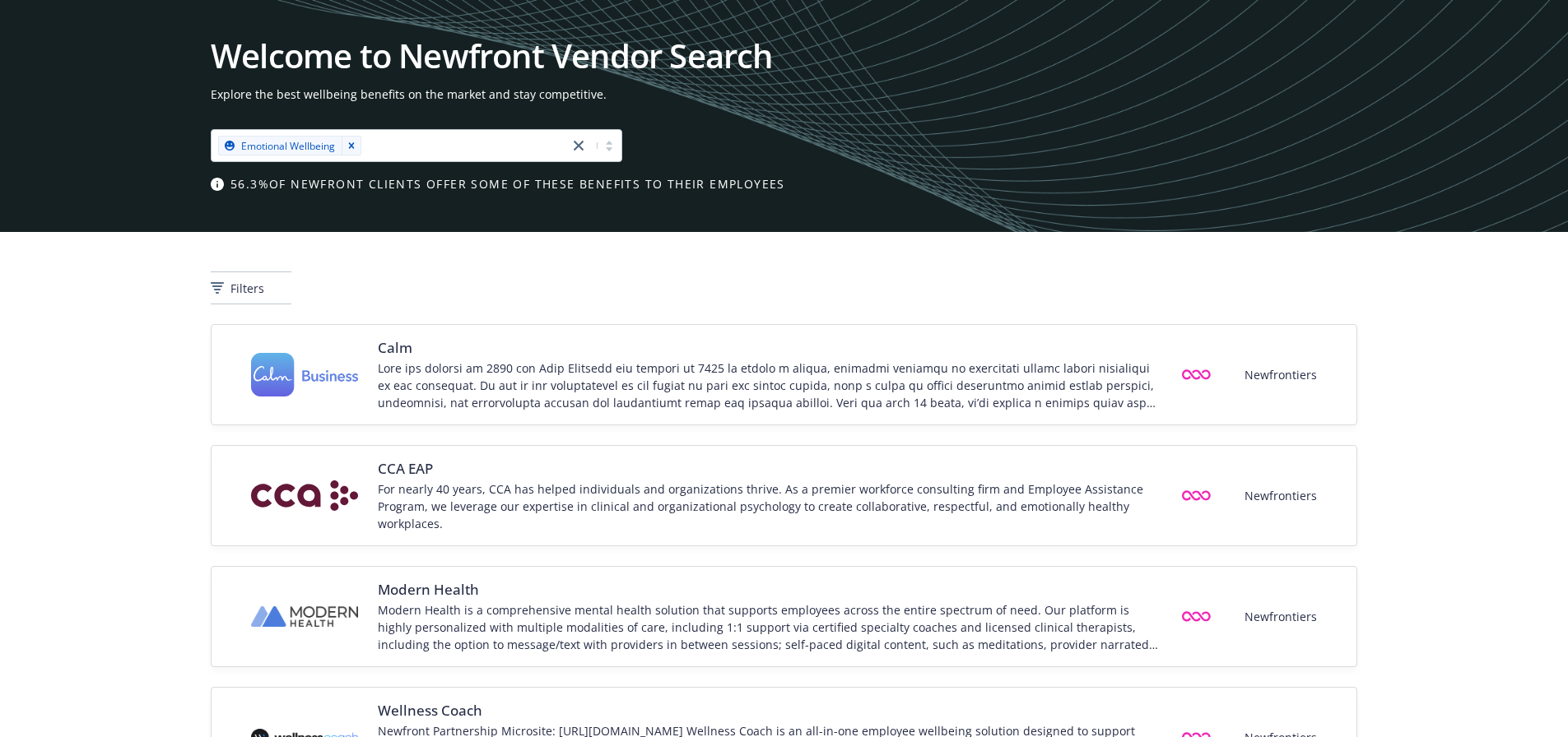
click at [174, 311] on div "Filters" at bounding box center [784, 278] width 1568 height 92
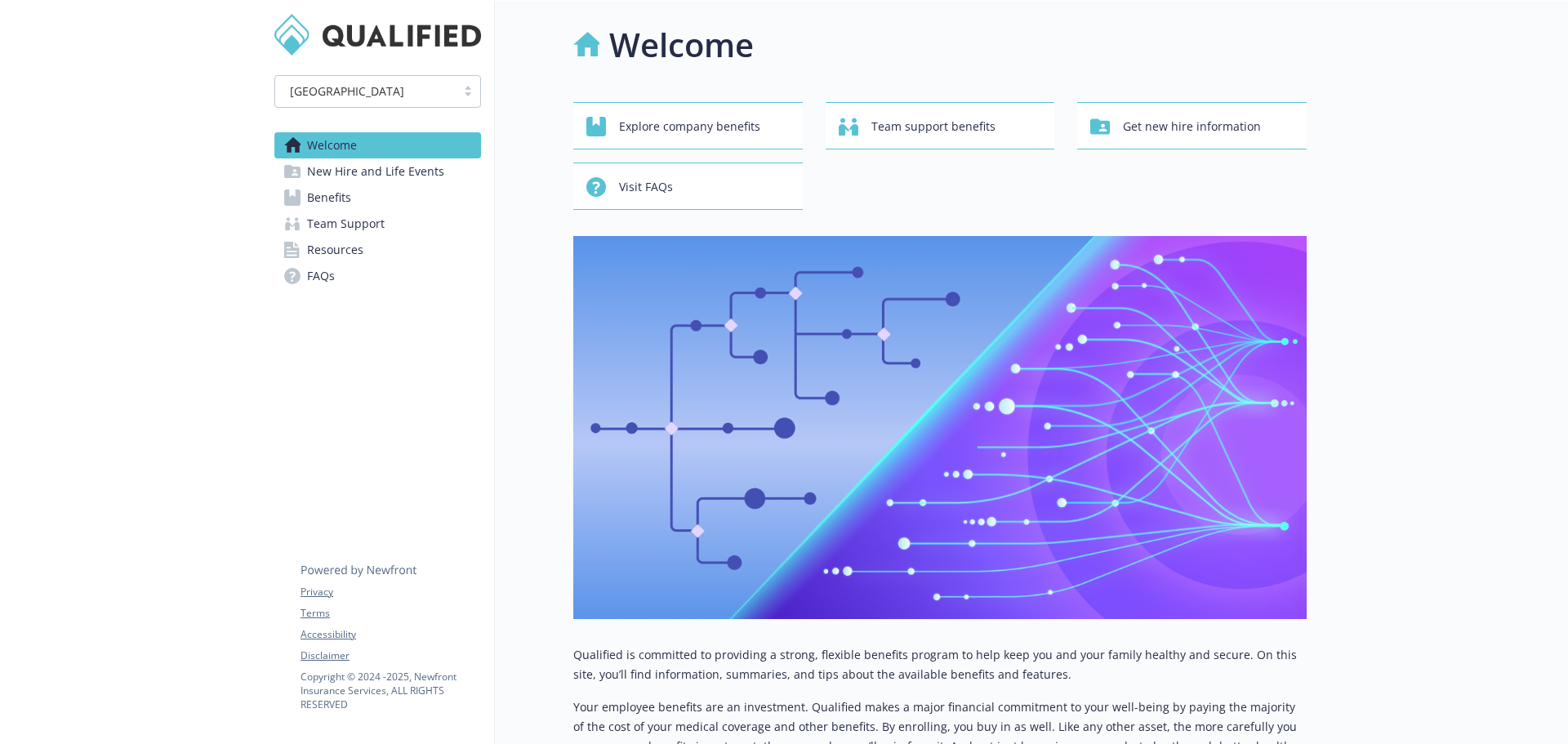
click at [354, 200] on link "Benefits" at bounding box center [378, 197] width 207 height 26
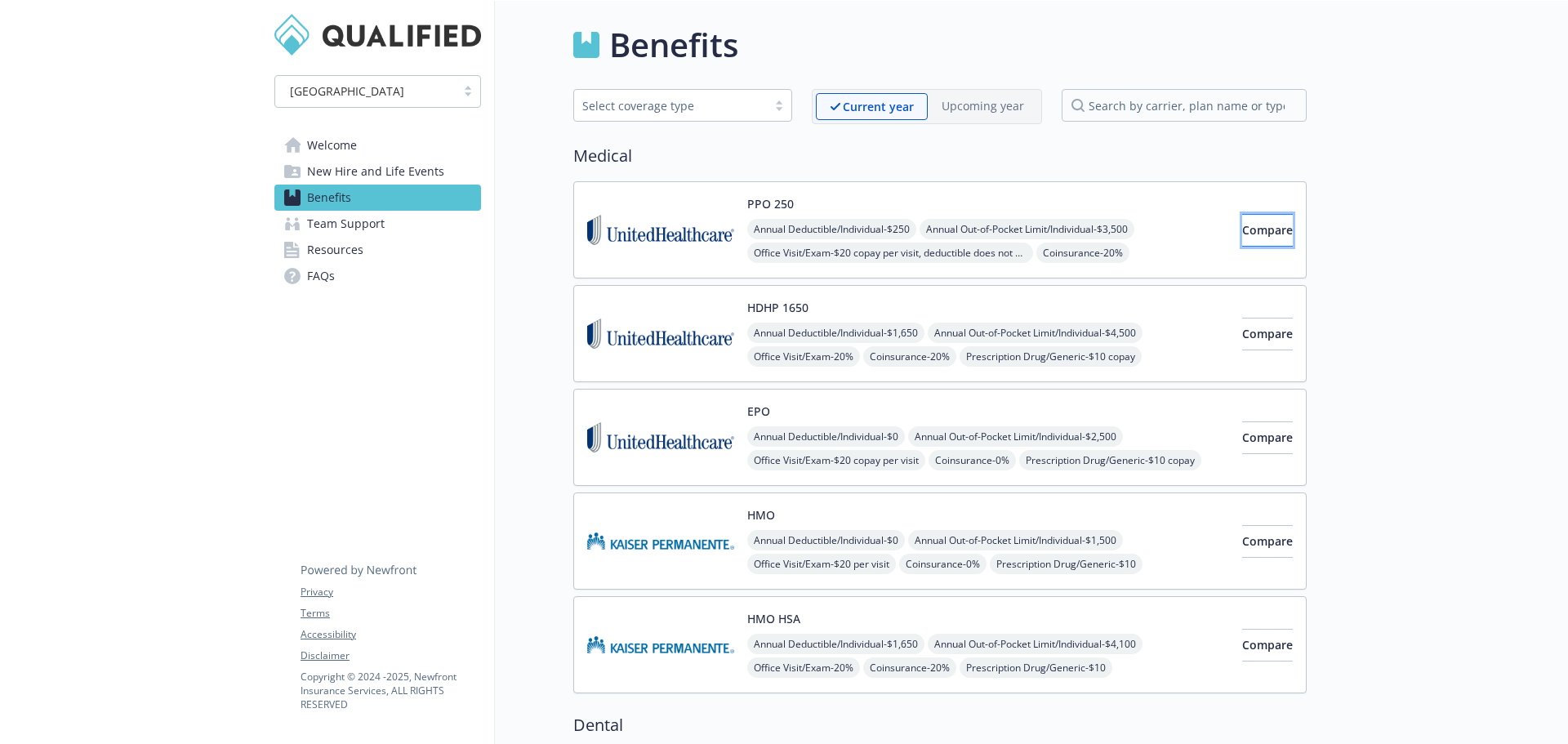
click at [1242, 232] on span "Compare" at bounding box center [1267, 230] width 51 height 16
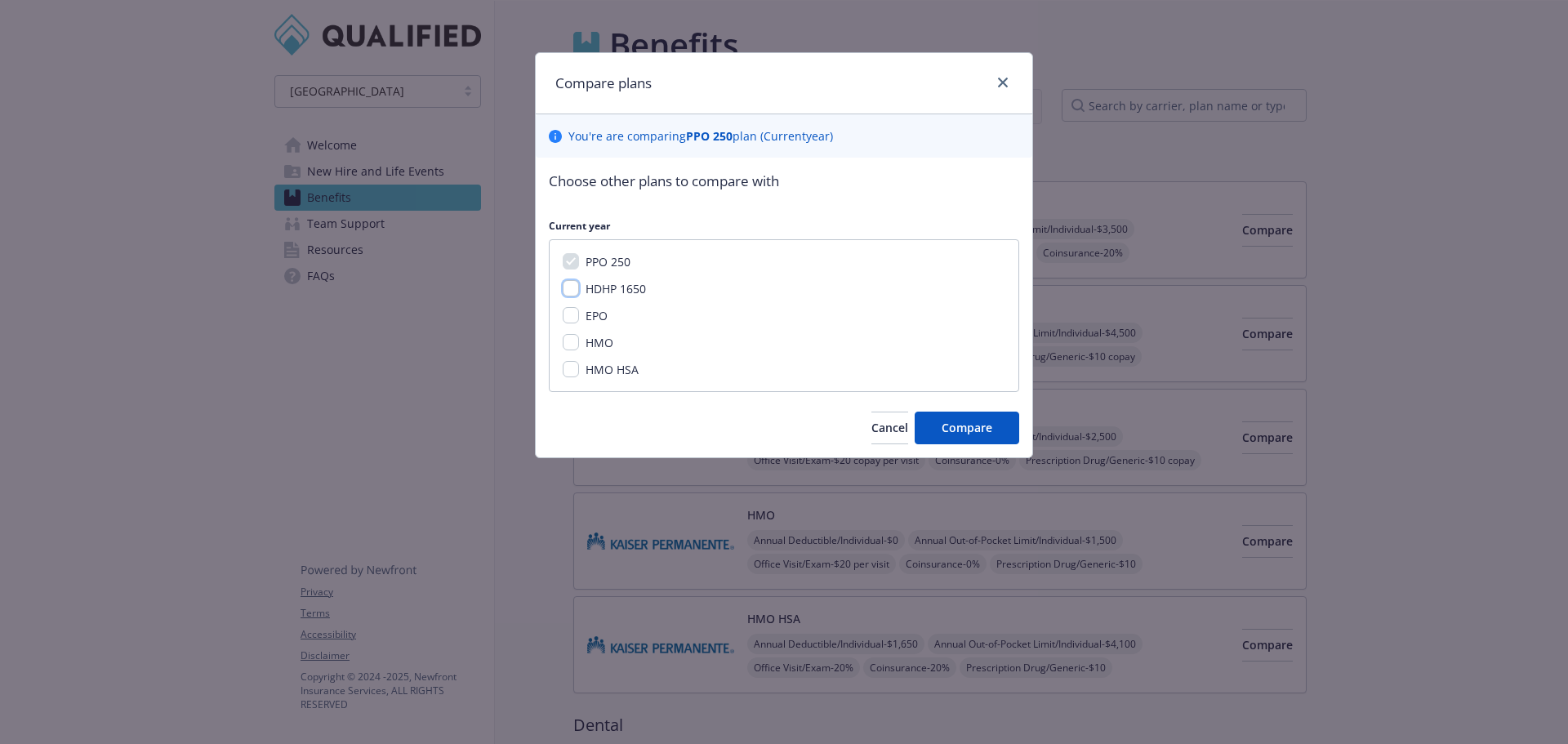
click at [571, 292] on input "HDHP 1650" at bounding box center [571, 288] width 16 height 16
checkbox input "true"
click at [569, 316] on input "EPO" at bounding box center [571, 315] width 16 height 16
checkbox input "true"
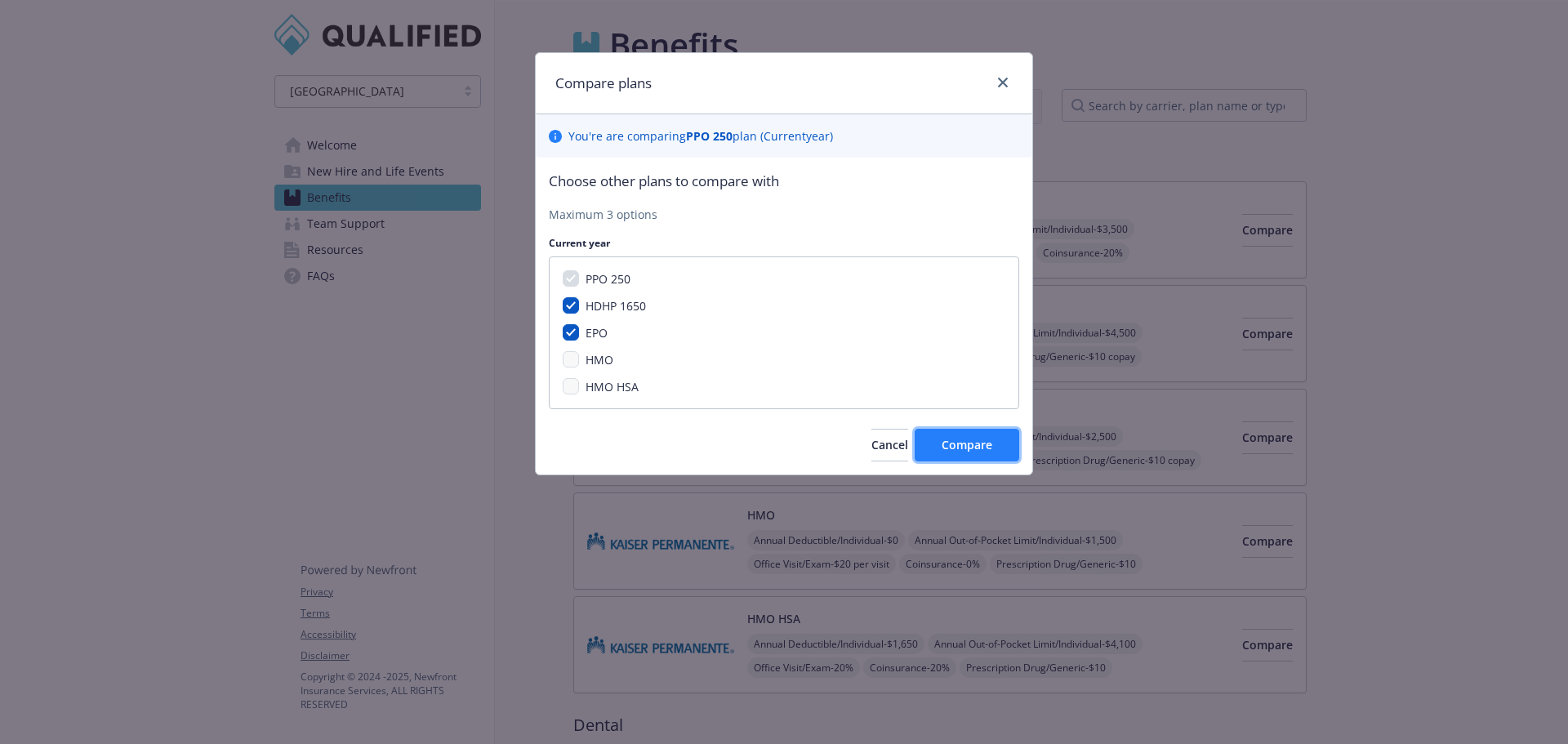
click at [980, 450] on span "Compare" at bounding box center [966, 445] width 51 height 16
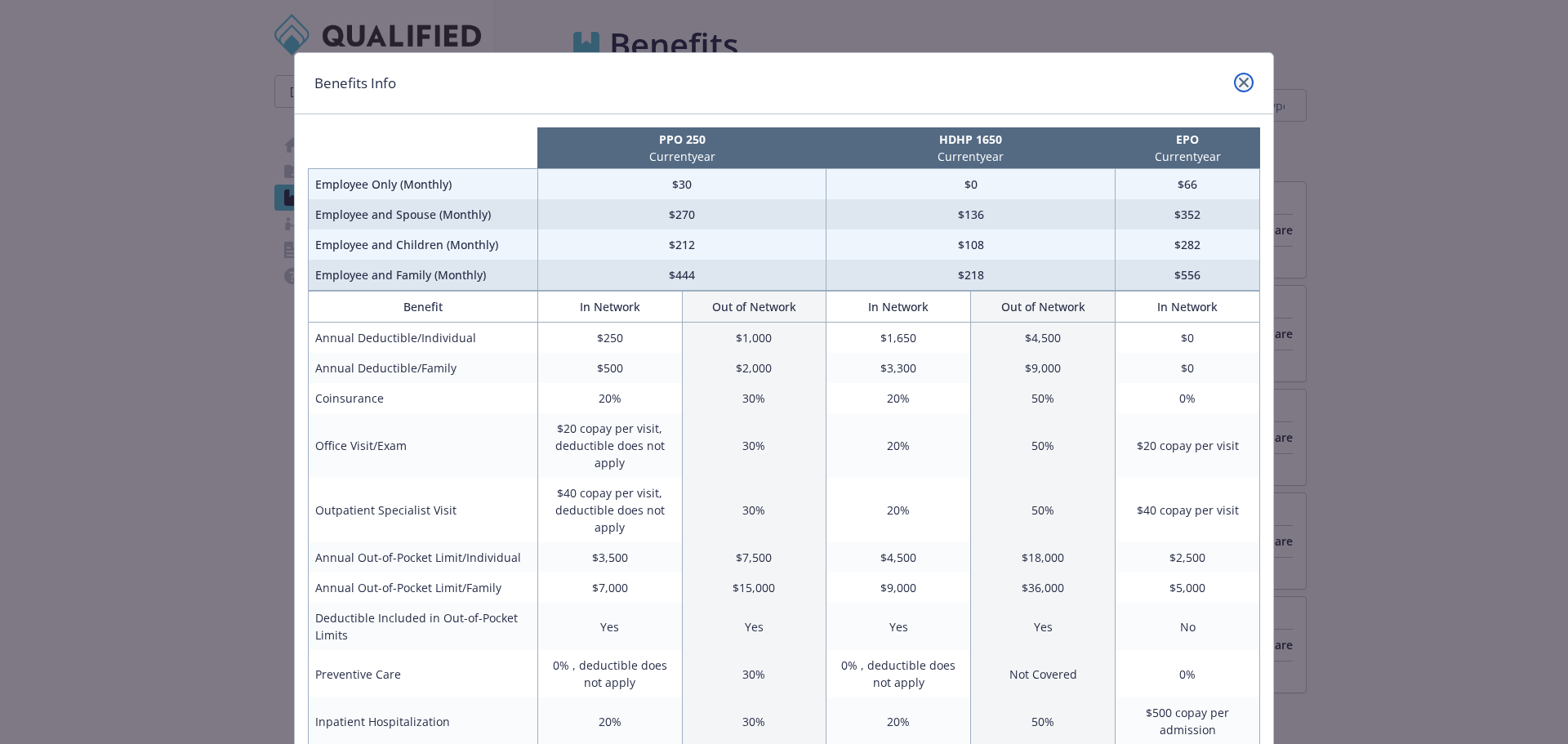
click at [1243, 82] on link "close" at bounding box center [1244, 82] width 20 height 20
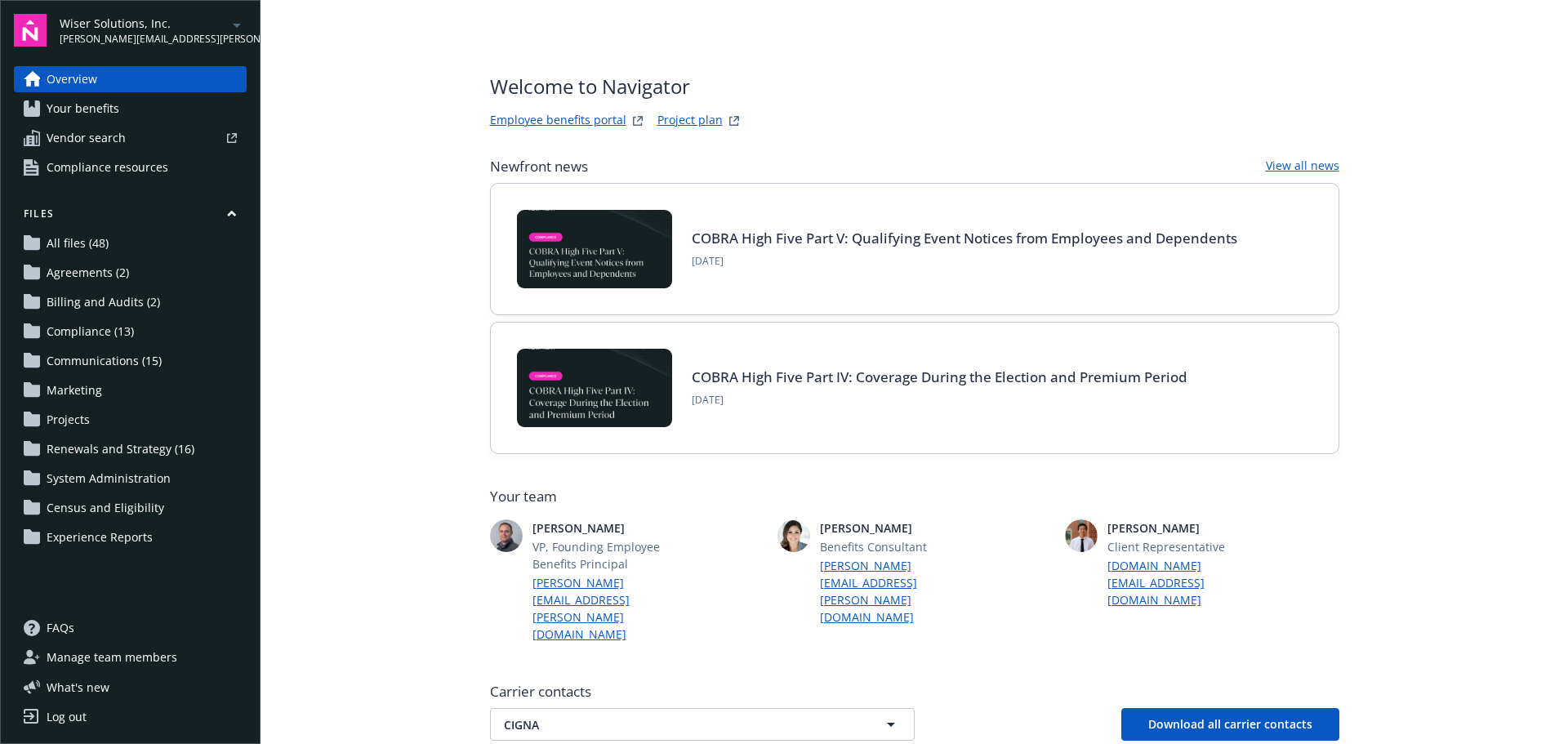
click at [202, 34] on div "Wiser Solutions, Inc. [PERSON_NAME][EMAIL_ADDRESS][PERSON_NAME][DOMAIN_NAME]" at bounding box center [152, 30] width 187 height 32
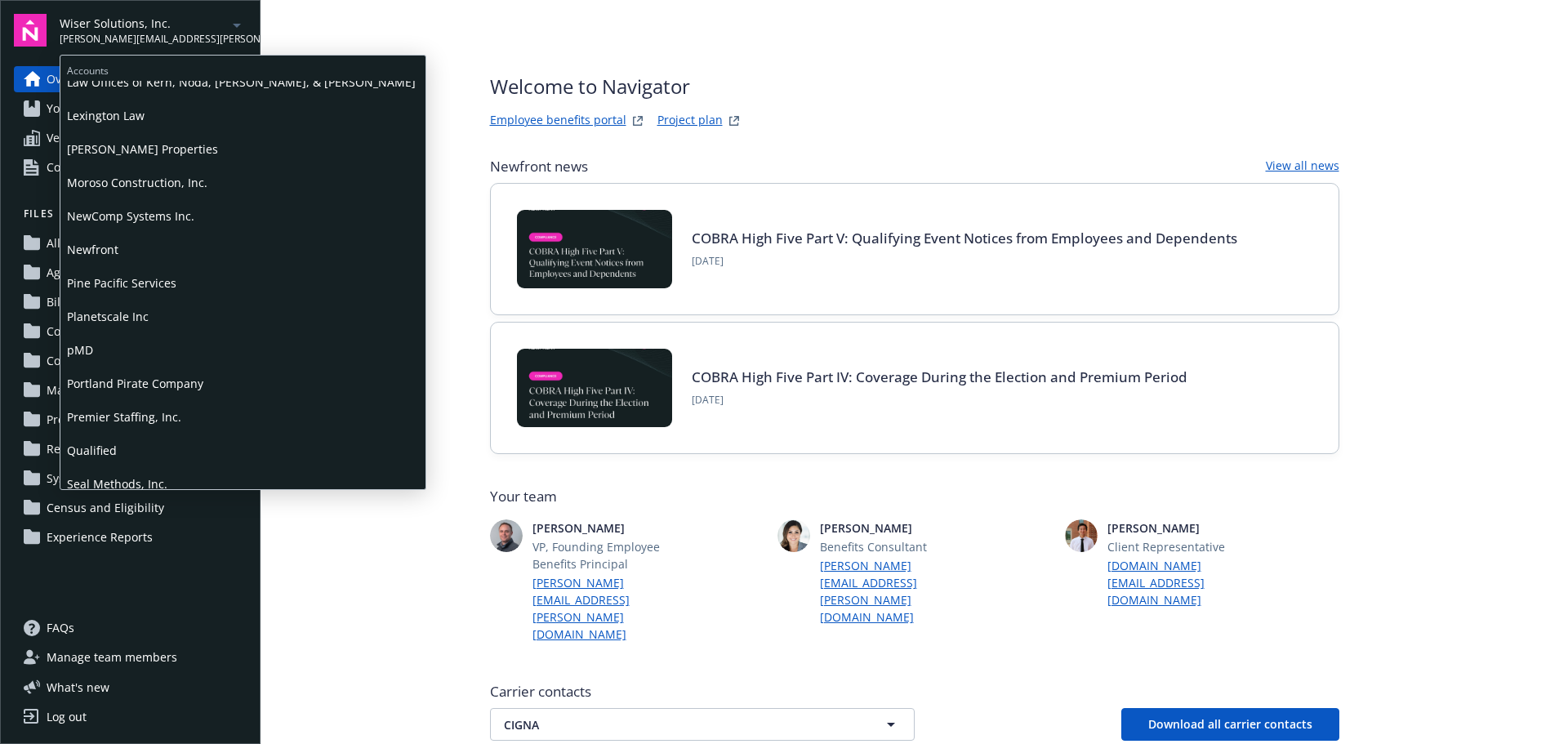
scroll to position [654, 0]
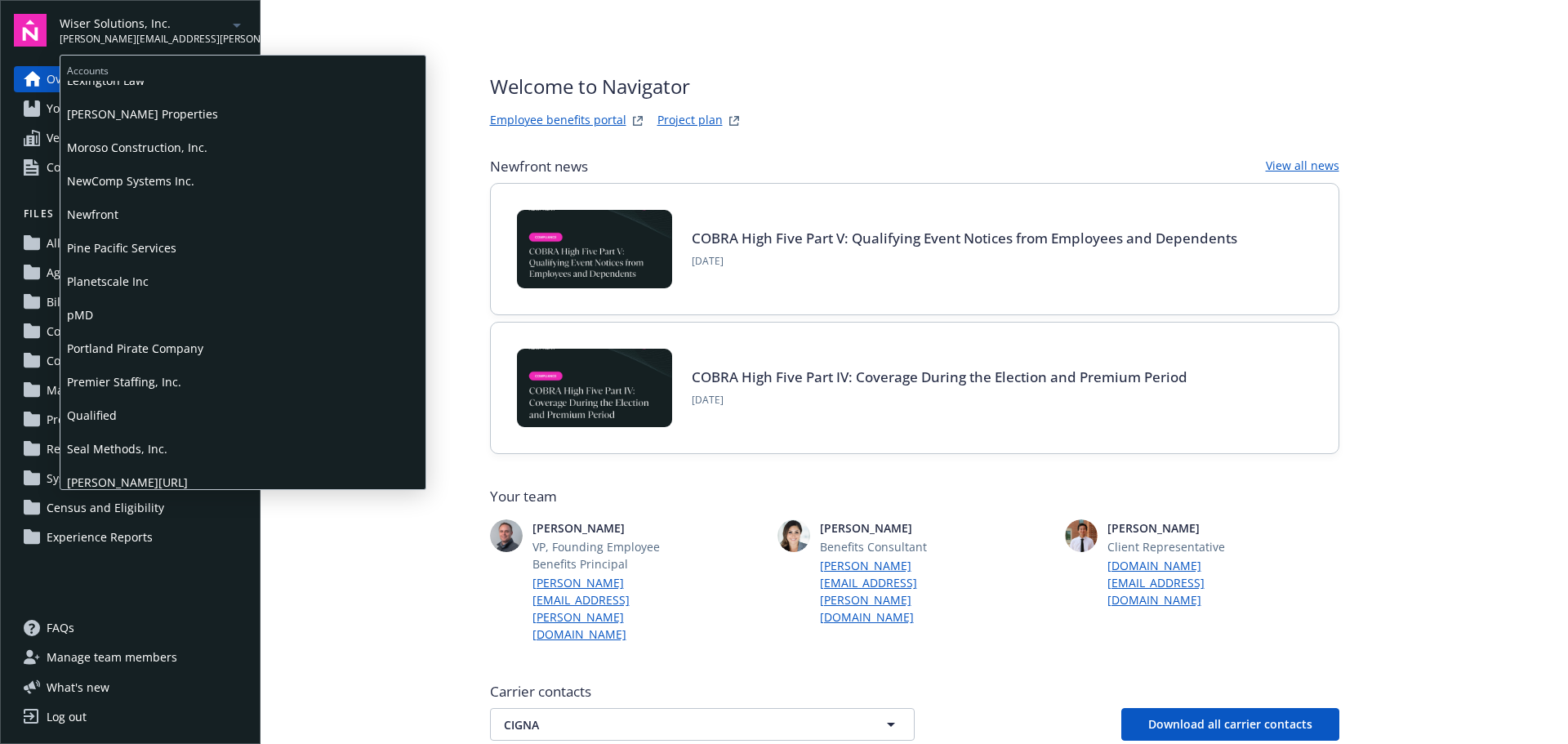
click at [101, 419] on span "Qualified" at bounding box center [243, 415] width 352 height 34
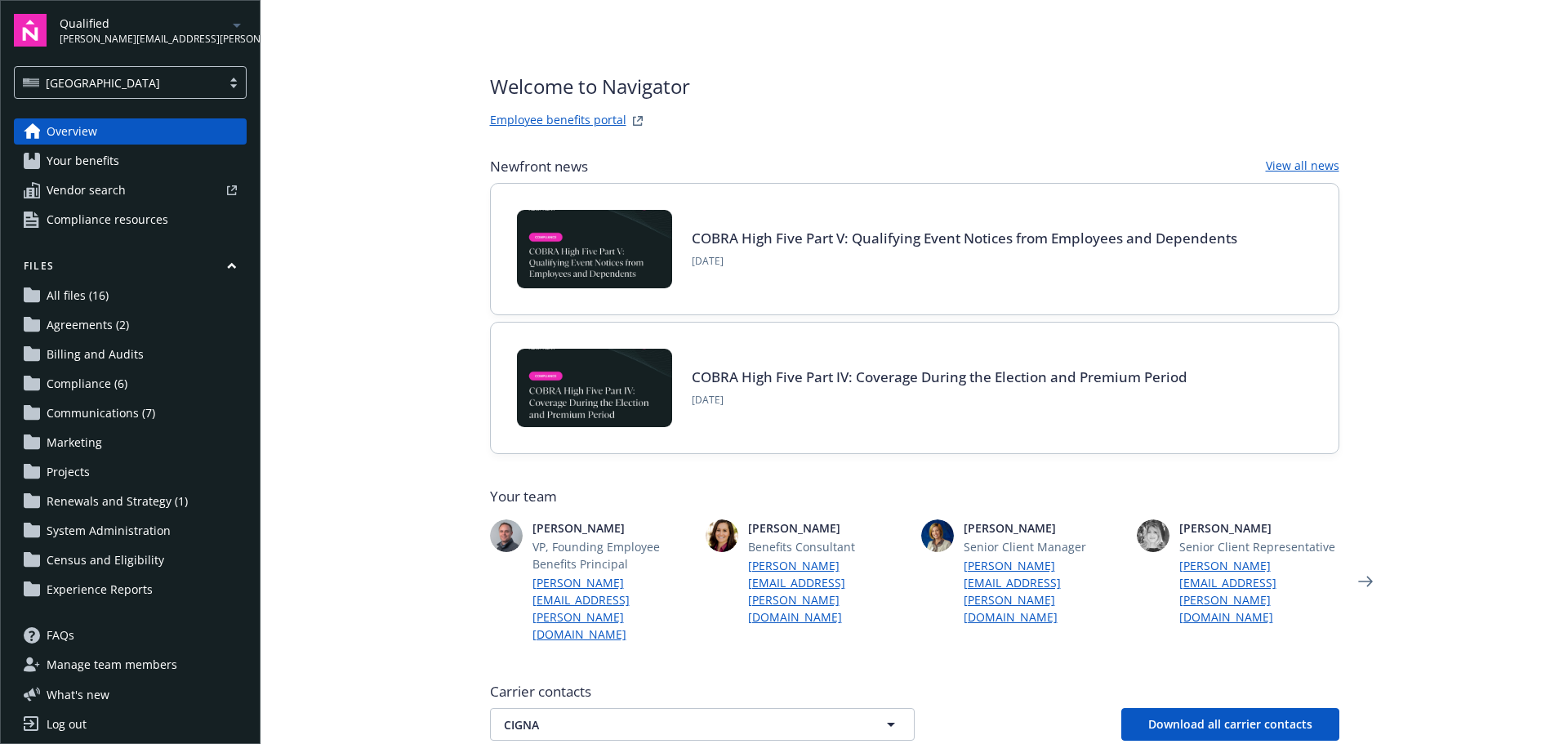
click at [75, 497] on span "Renewals and Strategy (1)" at bounding box center [117, 501] width 141 height 26
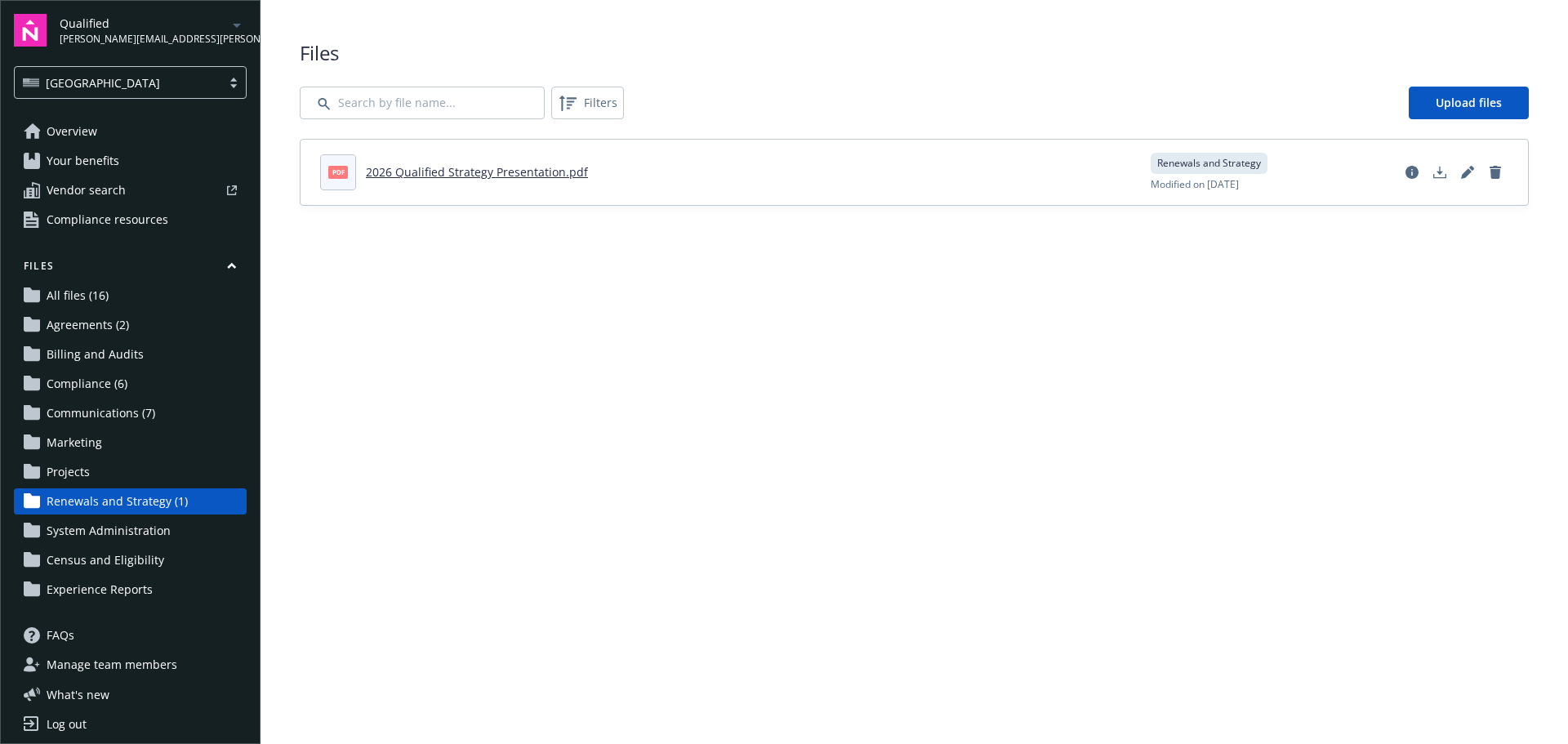
click at [506, 179] on link "2026 Qualified Strategy Presentation.pdf" at bounding box center [477, 172] width 222 height 16
click at [449, 170] on link "2026 Qualified Strategy Presentation.pdf" at bounding box center [477, 172] width 222 height 16
